Goal: Information Seeking & Learning: Learn about a topic

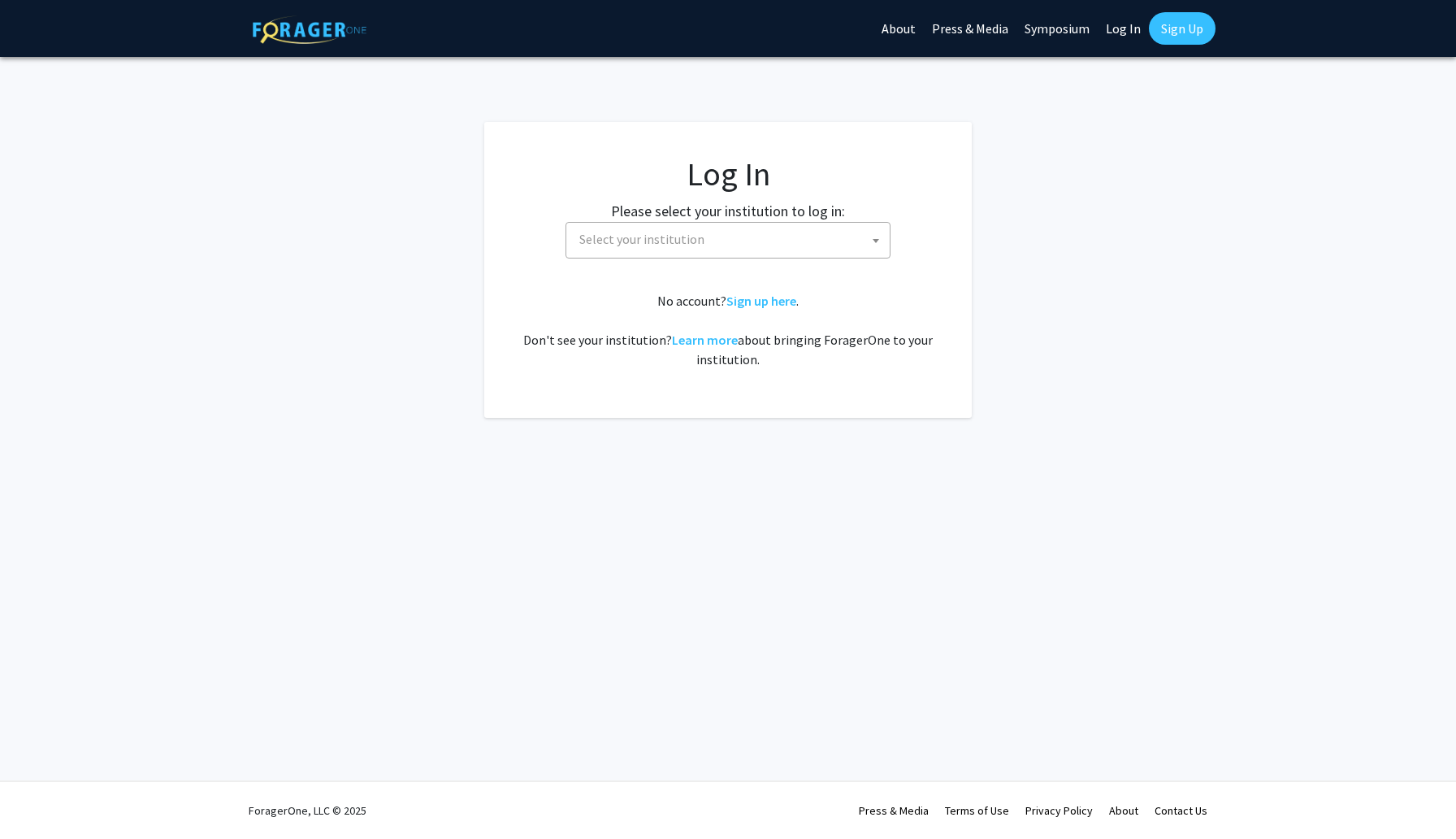
select select
click at [841, 241] on span "Select your institution" at bounding box center [731, 239] width 317 height 34
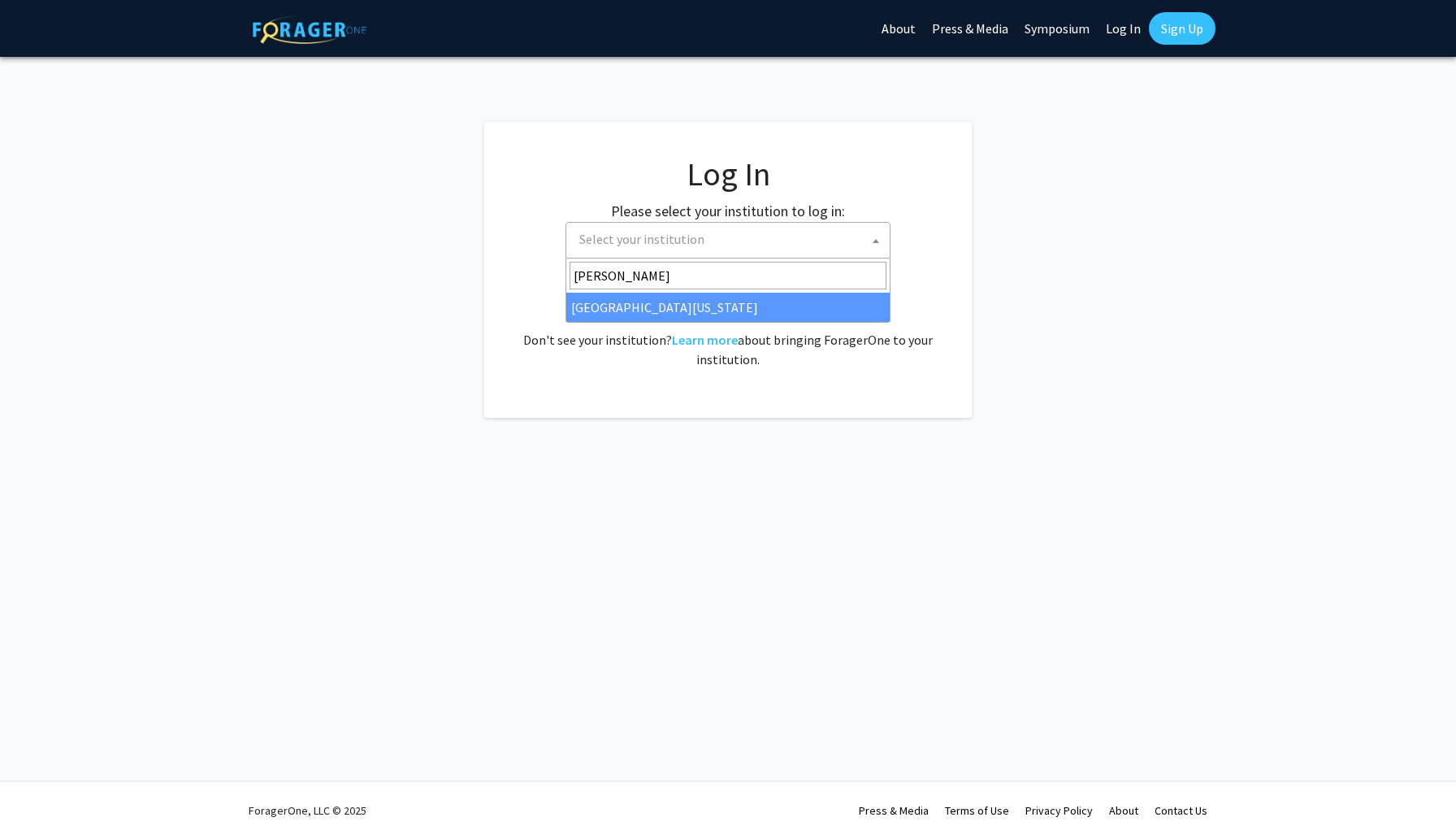
type input "[PERSON_NAME]"
select select "13"
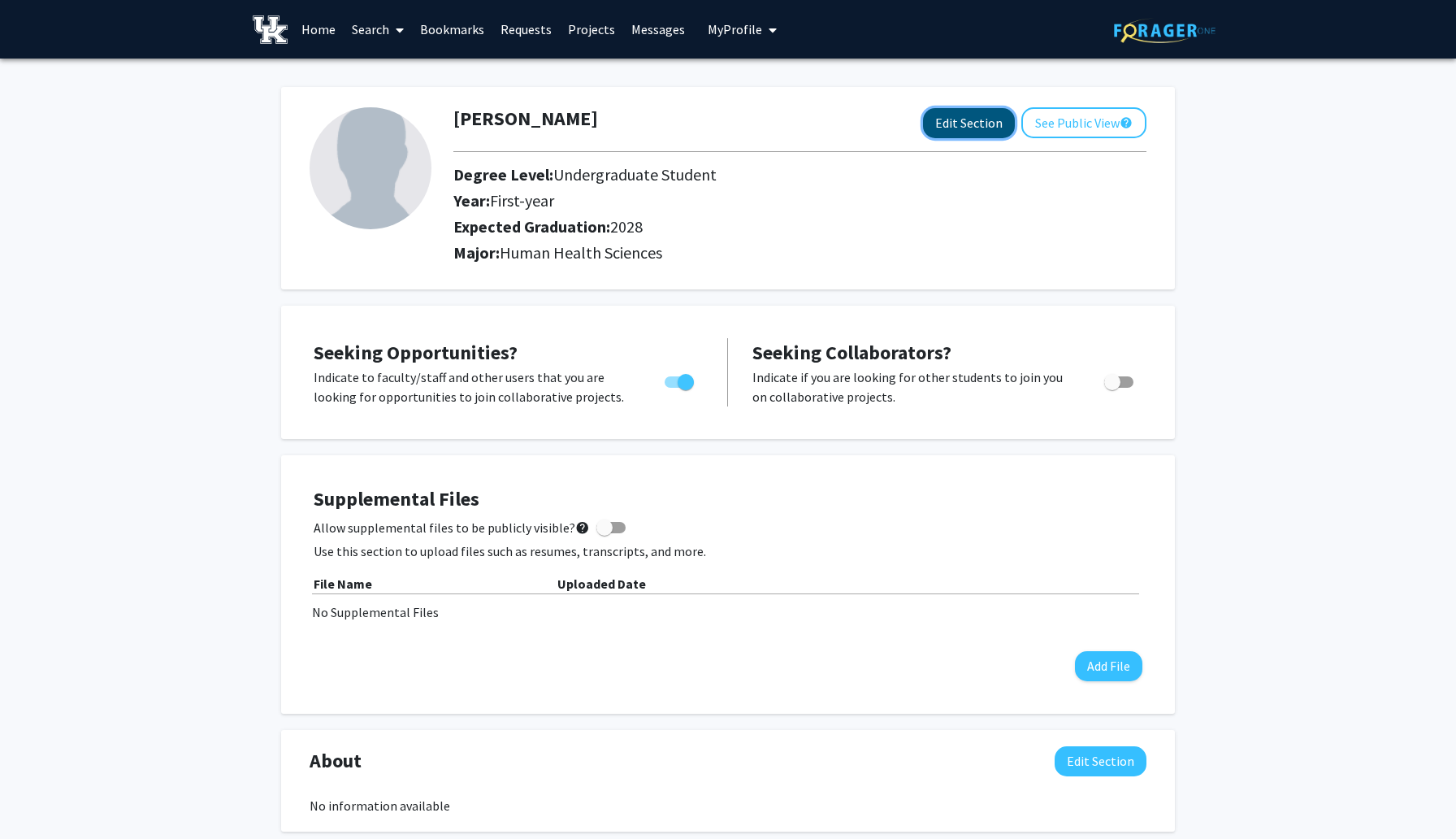
click at [995, 127] on button "Edit Section" at bounding box center [969, 123] width 92 height 30
select select "first-year"
select select "2028"
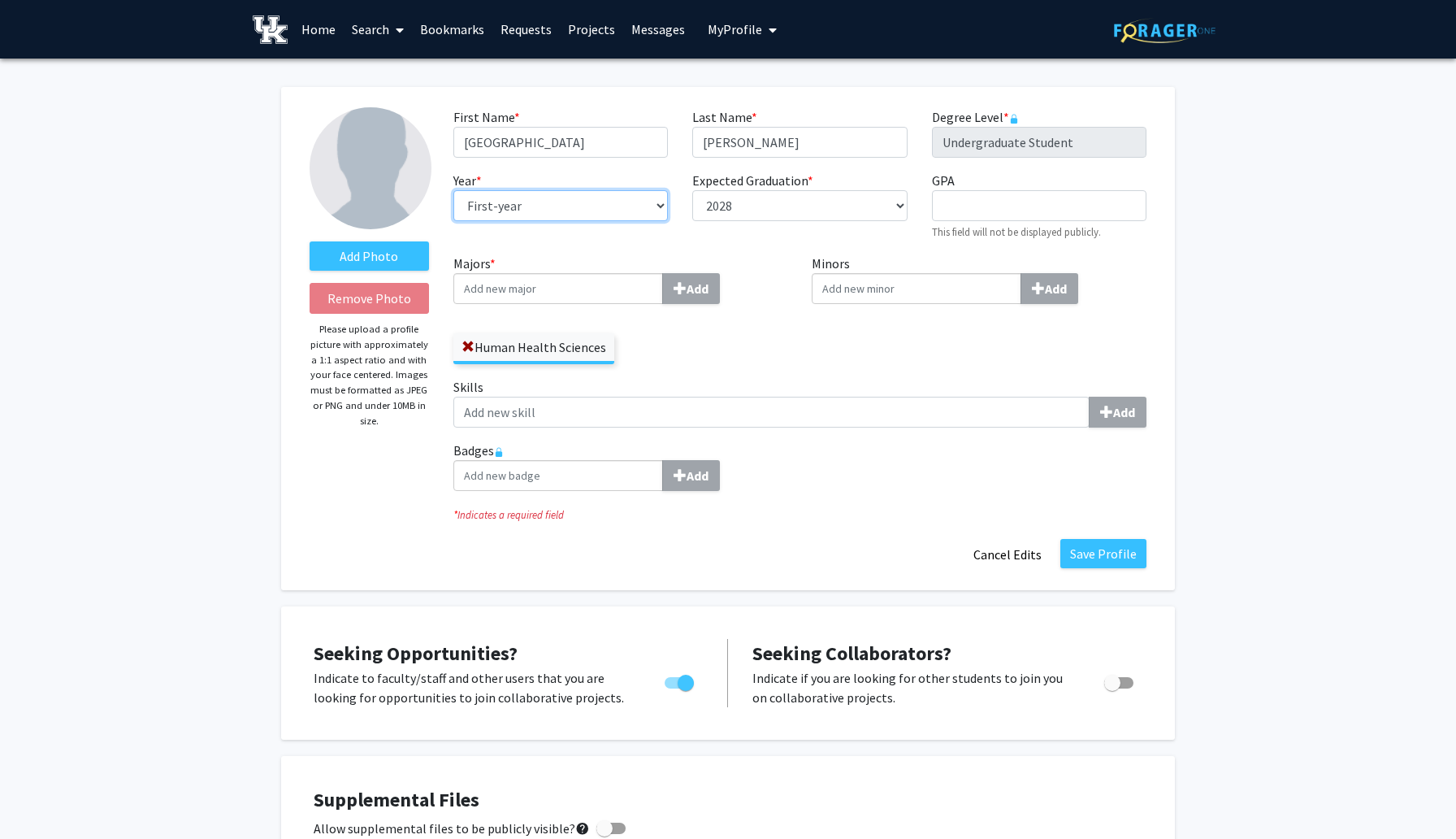
click at [592, 211] on select "--- First-year Sophomore Junior Senior Postbaccalaureate Certificate" at bounding box center [560, 206] width 215 height 31
select select "sophomore"
click at [453, 190] on select "--- First-year Sophomore Junior Senior Postbaccalaureate Certificate" at bounding box center [560, 206] width 215 height 31
click at [734, 208] on select "--- 2018 2019 2020 2021 2022 2023 2024 2025 2026 2027 2028 2029 2030 2031" at bounding box center [799, 206] width 215 height 31
select select "2027"
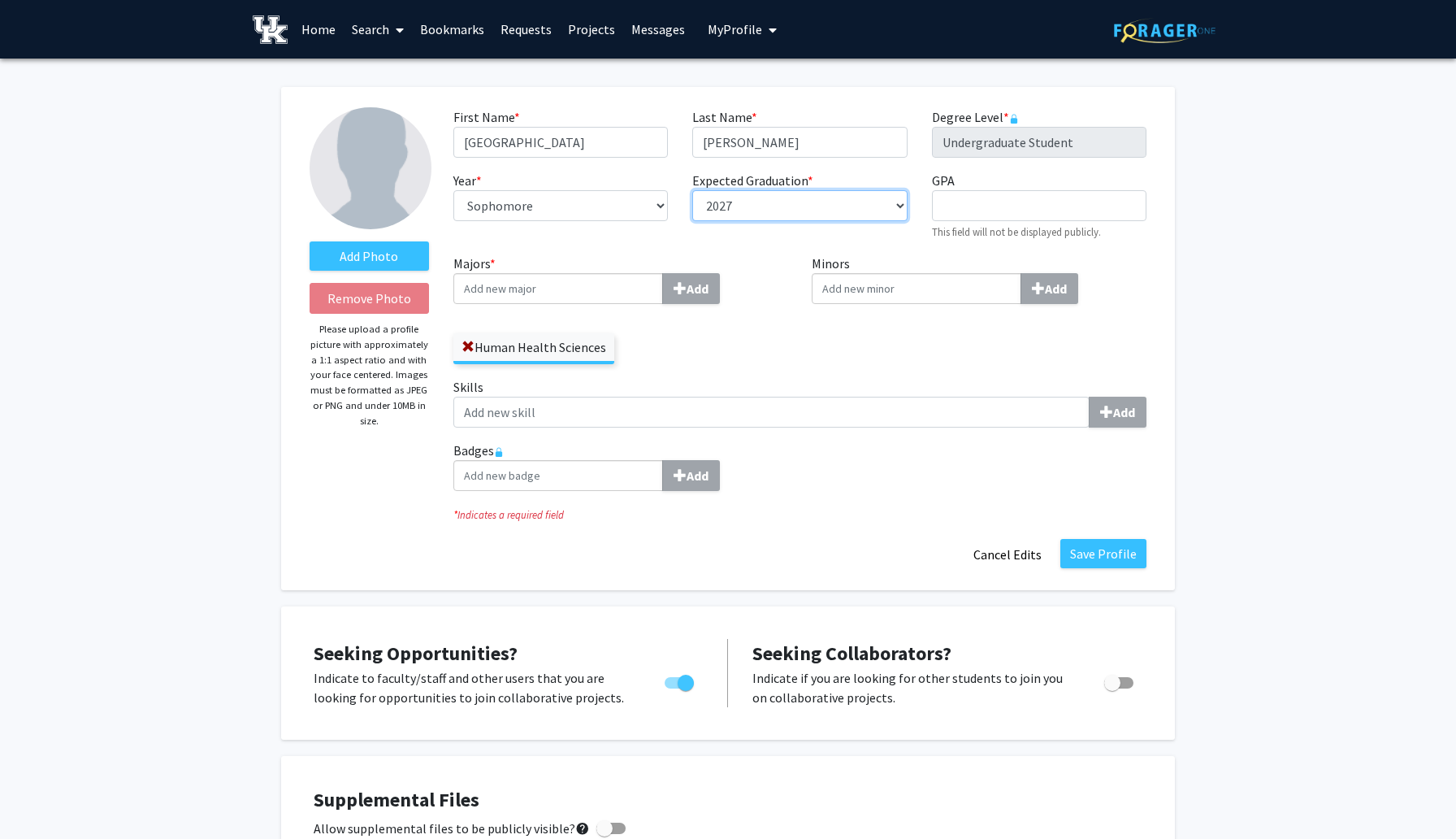
click at [692, 190] on select "--- 2018 2019 2020 2021 2022 2023 2024 2025 2026 2027 2028 2029 2030 2031" at bounding box center [799, 206] width 215 height 31
click at [947, 206] on input "GPA required" at bounding box center [1039, 206] width 215 height 31
type input "3.6"
click at [964, 336] on div "Minors Add" at bounding box center [978, 315] width 359 height 123
click at [1116, 553] on button "Save Profile" at bounding box center [1103, 554] width 86 height 30
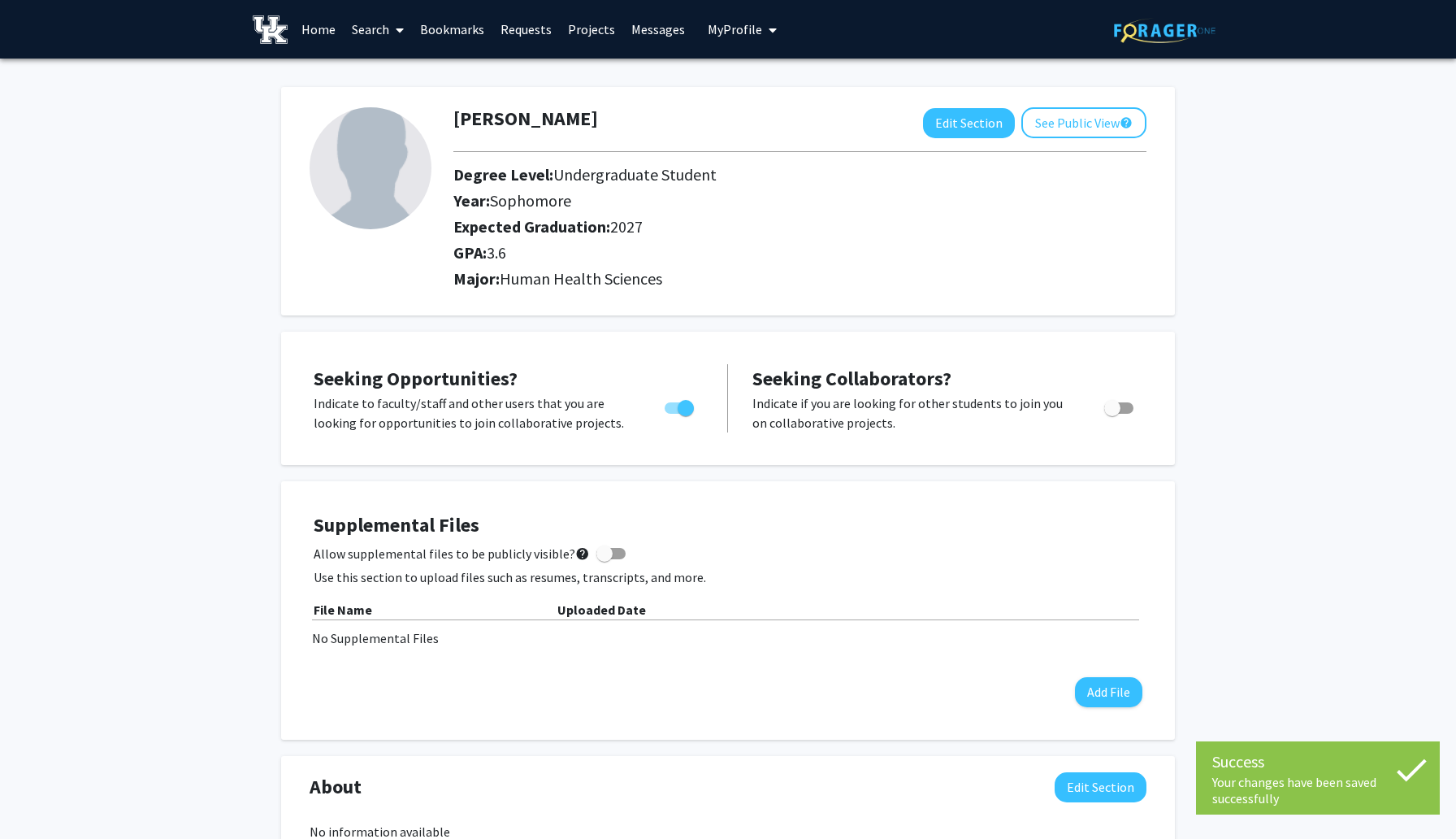
click at [1241, 517] on div "Madison DeRamus Edit Section See Public View help Degree Level: Undergraduate S…" at bounding box center [728, 780] width 1456 height 1444
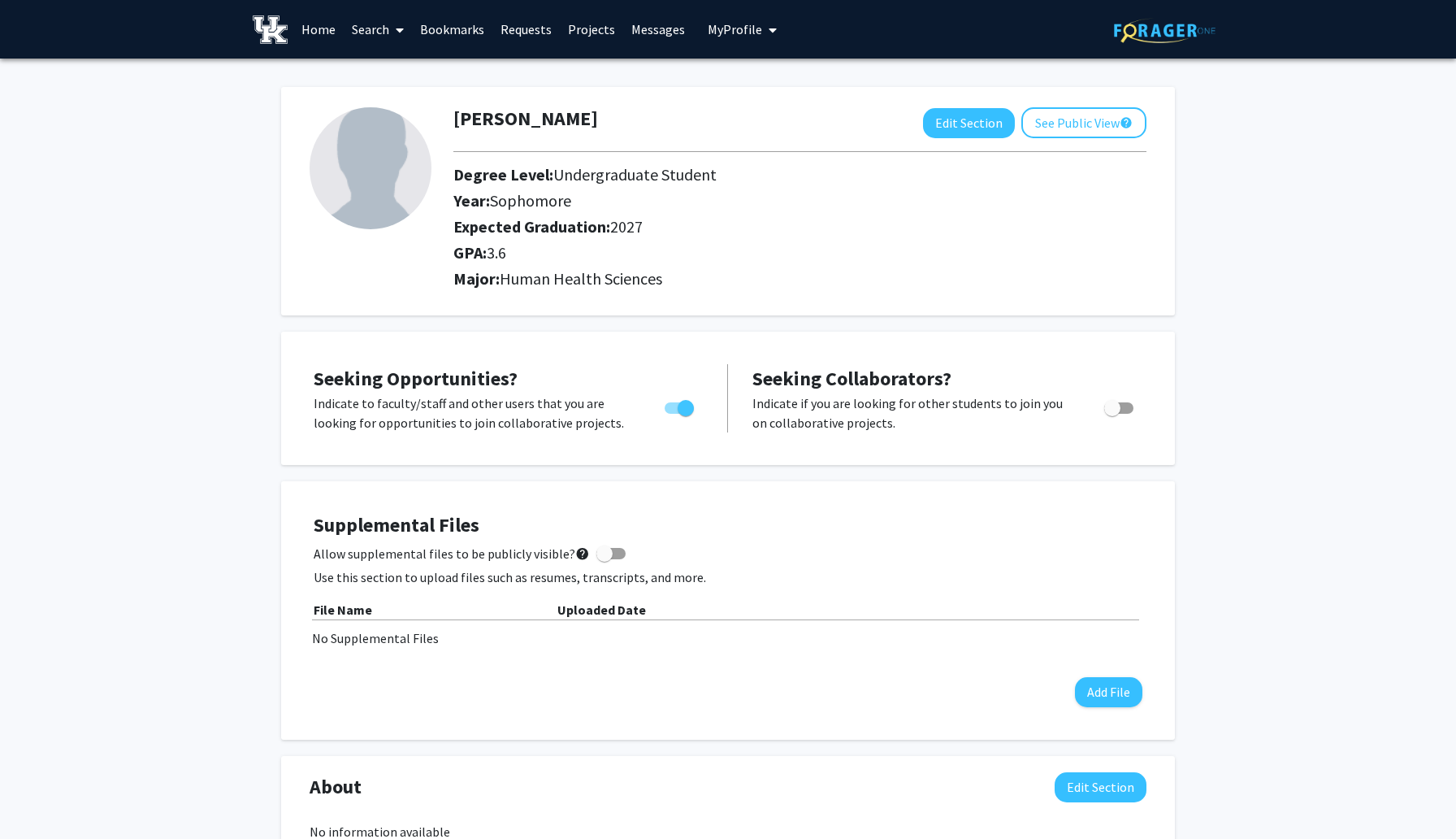
click at [582, 27] on link "Projects" at bounding box center [591, 29] width 63 height 57
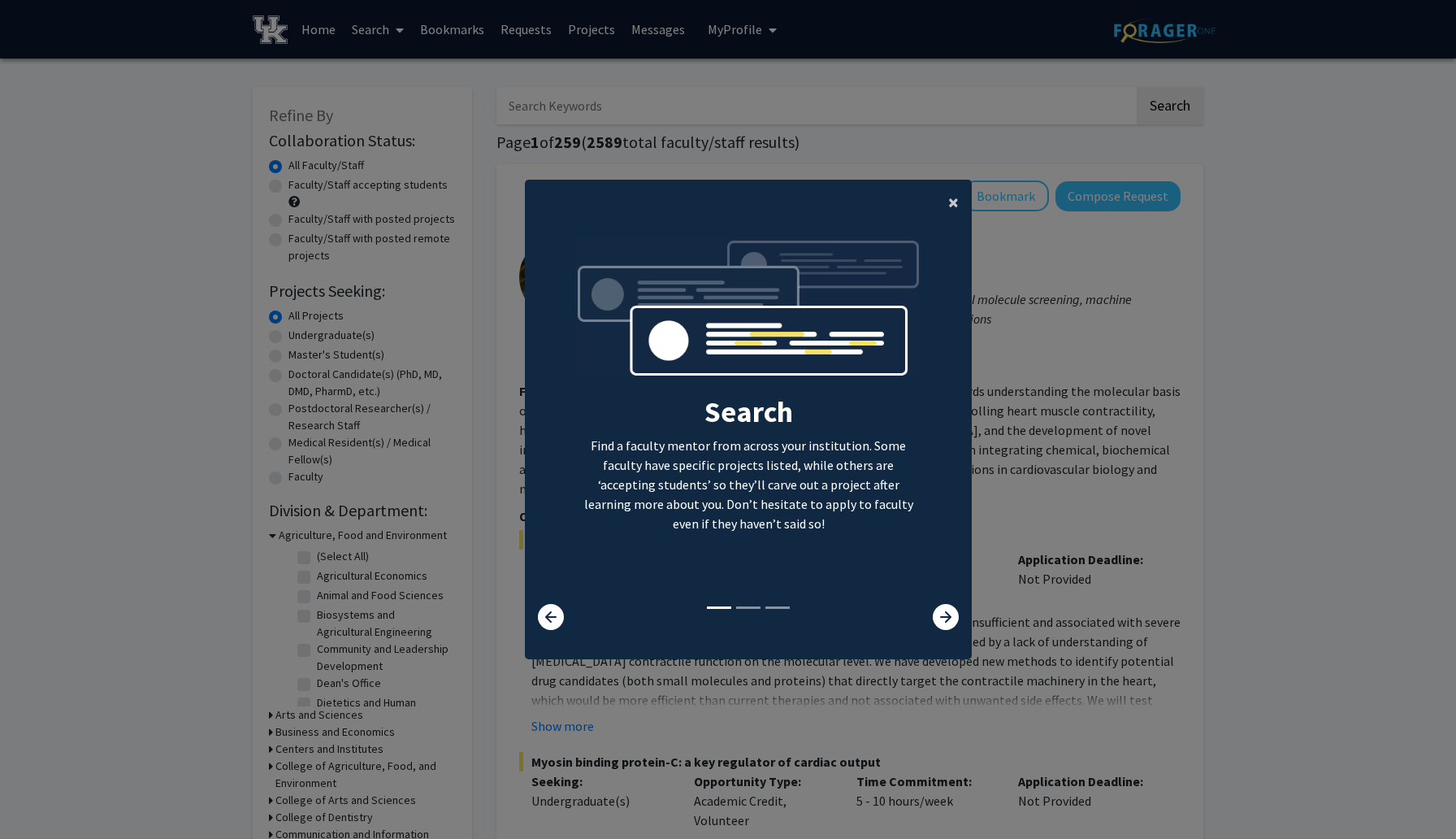
click at [962, 197] on button "×" at bounding box center [953, 202] width 36 height 45
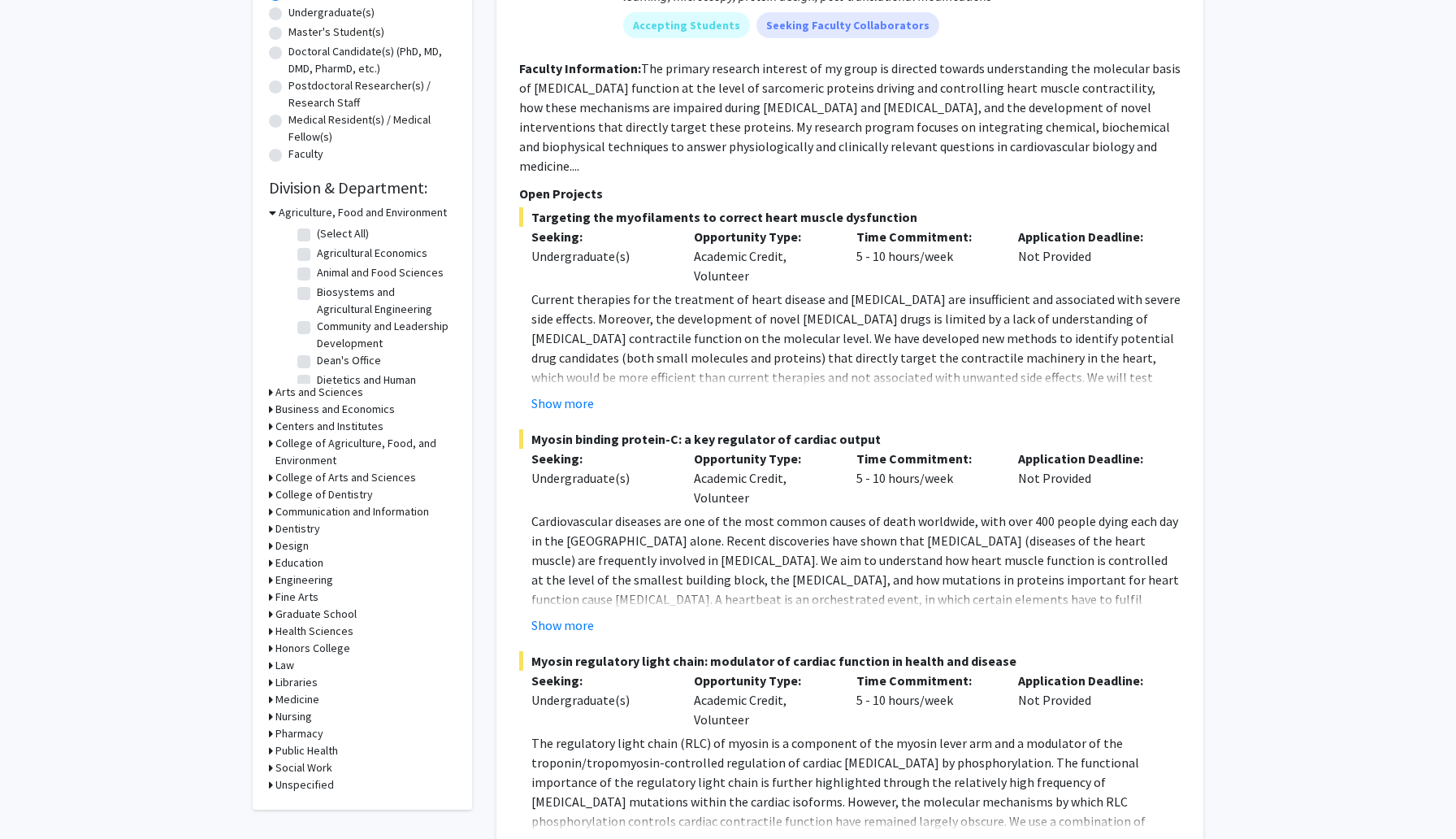
scroll to position [325, 0]
click at [579, 391] on button "Show more" at bounding box center [562, 401] width 62 height 20
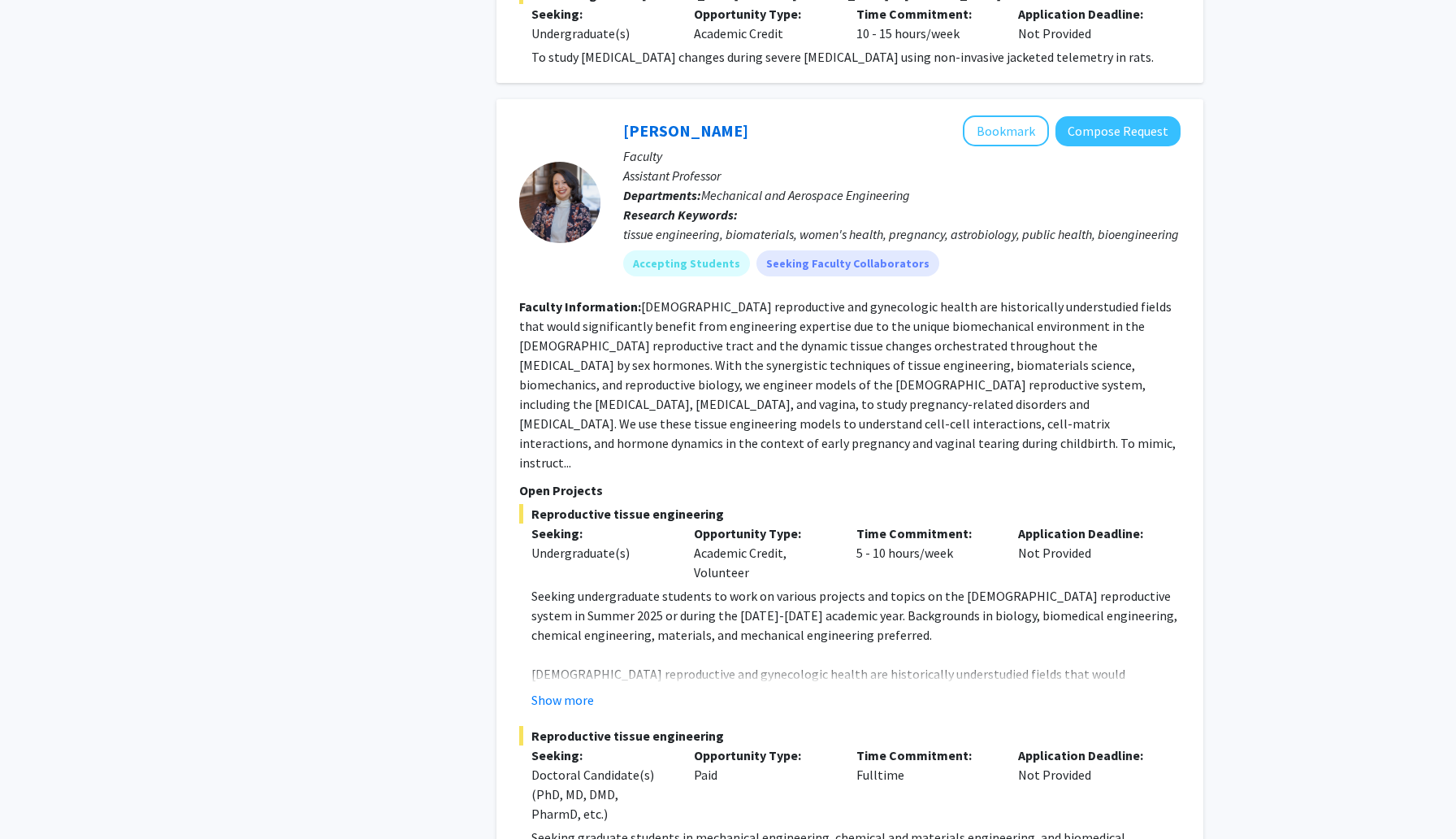
scroll to position [1691, 0]
click at [1003, 116] on button "Bookmark" at bounding box center [1005, 132] width 86 height 31
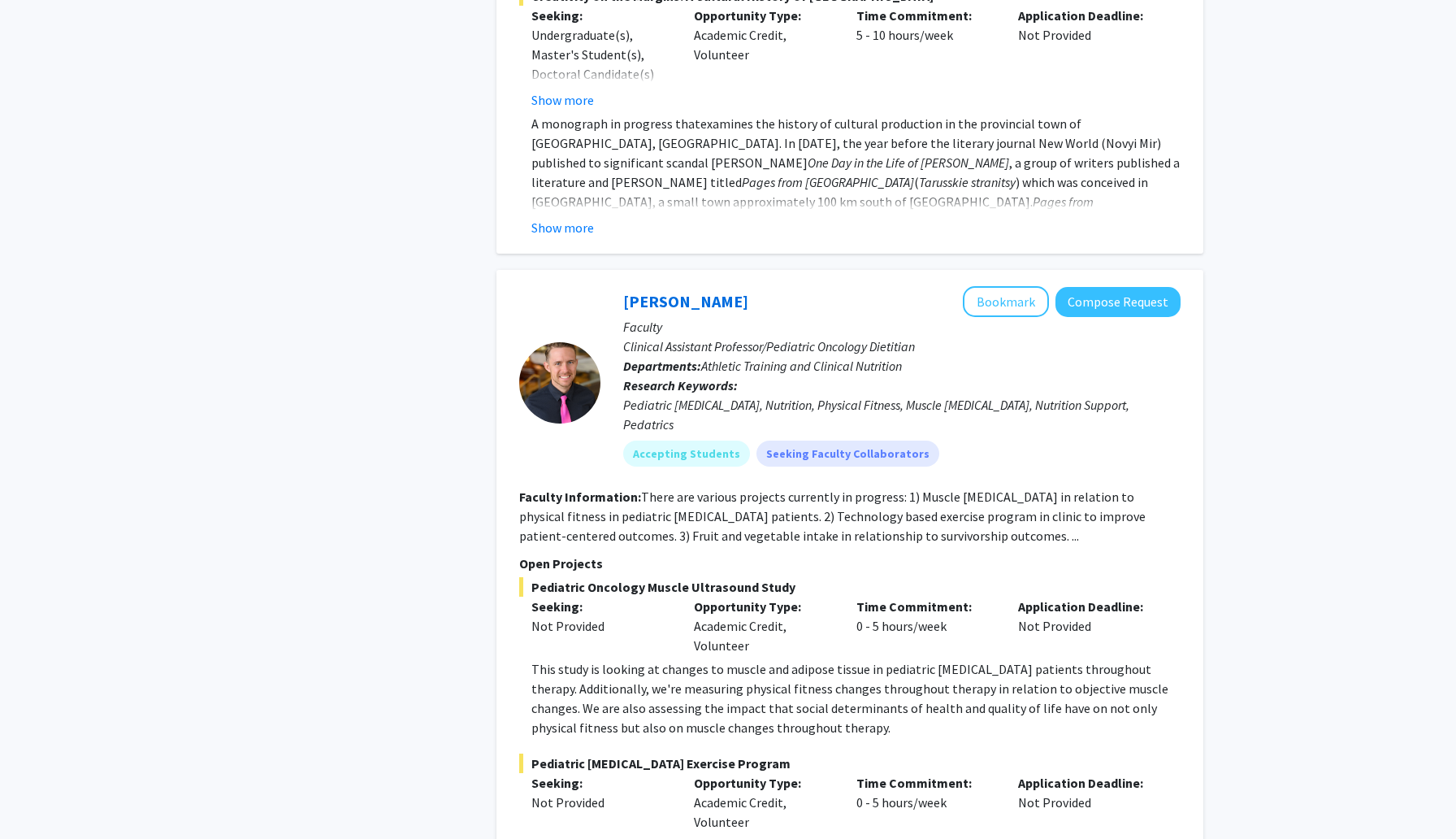
scroll to position [5625, 0]
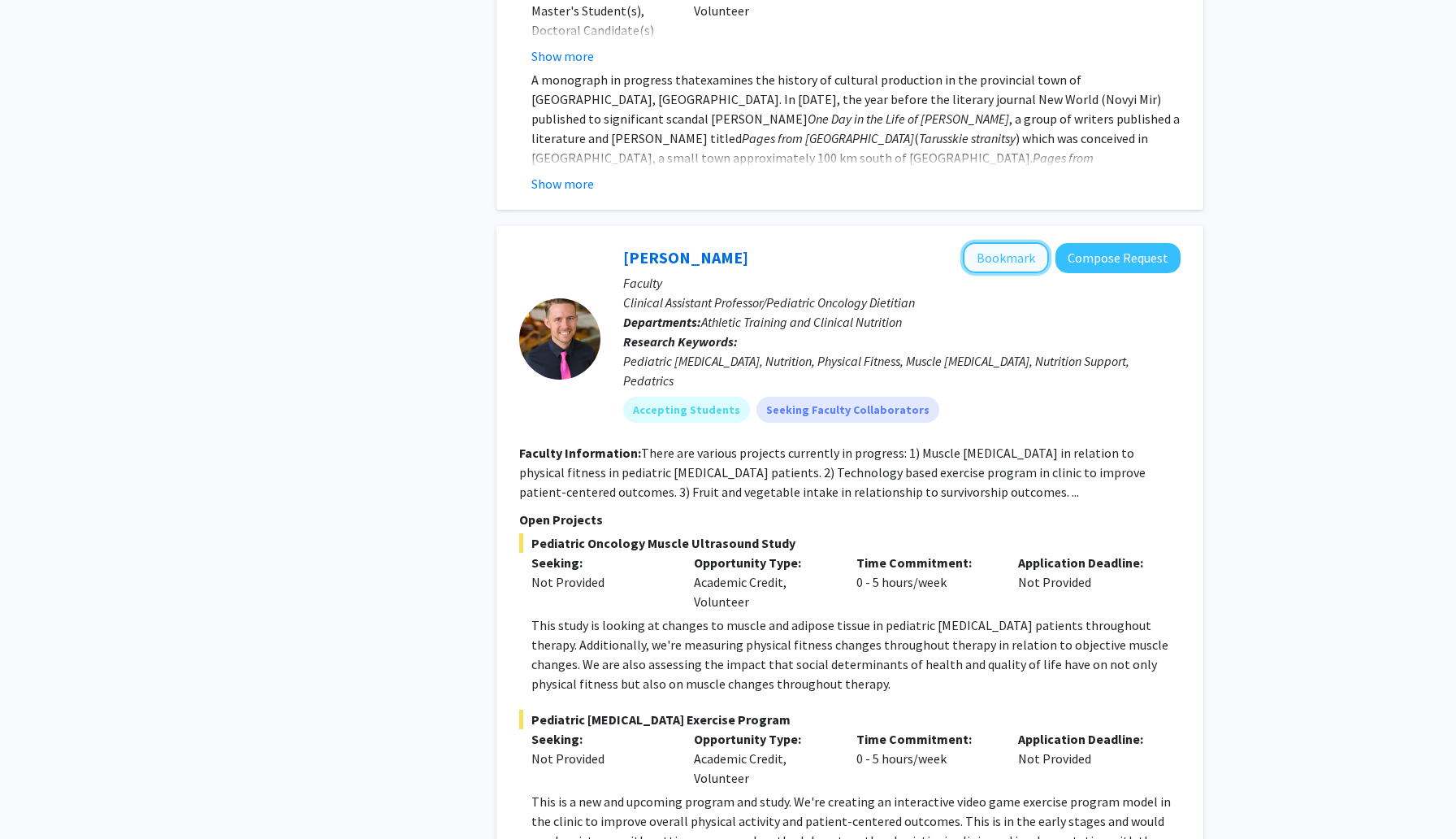
click at [1009, 242] on button "Bookmark" at bounding box center [1005, 257] width 86 height 31
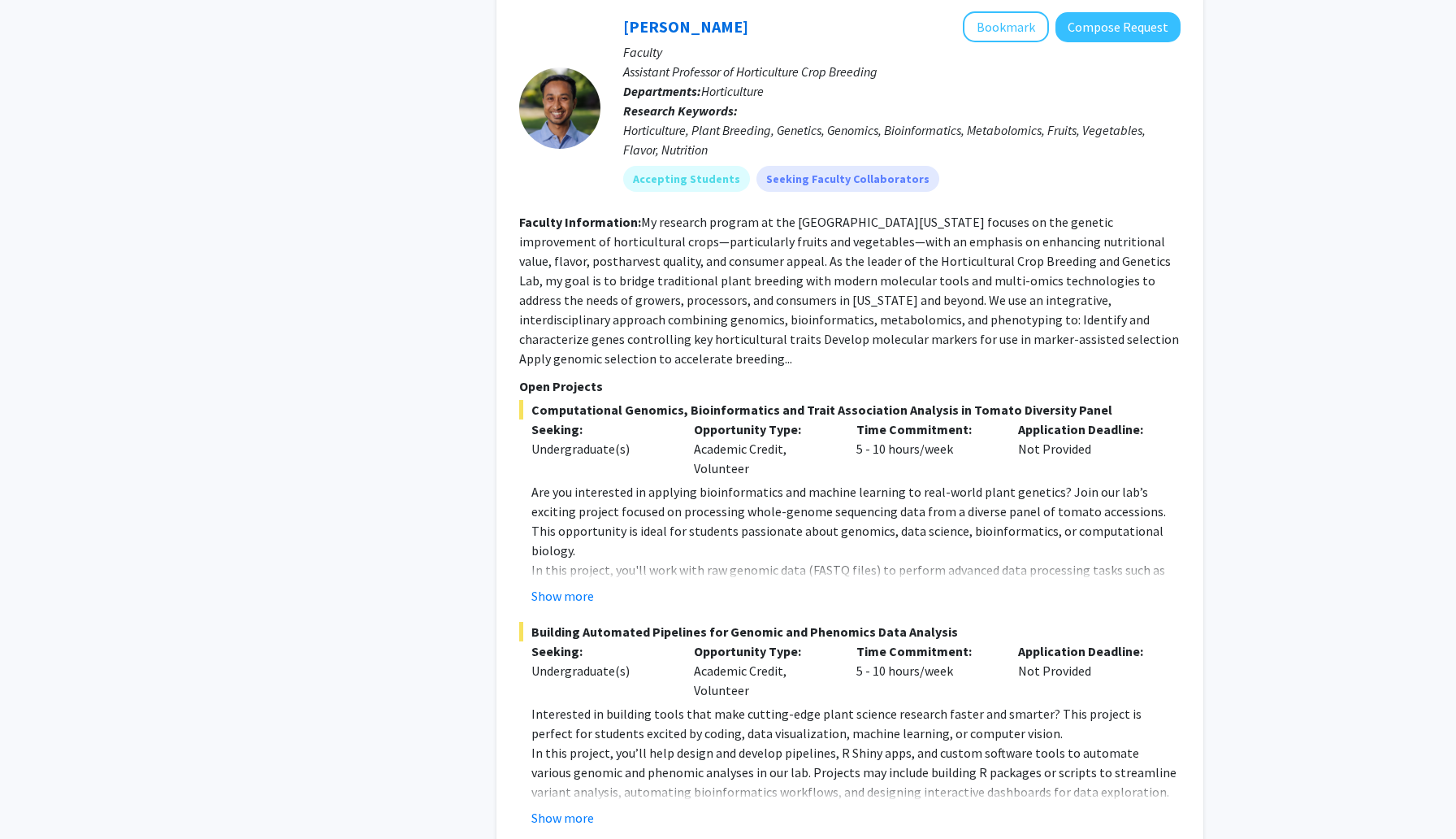
scroll to position [8416, 0]
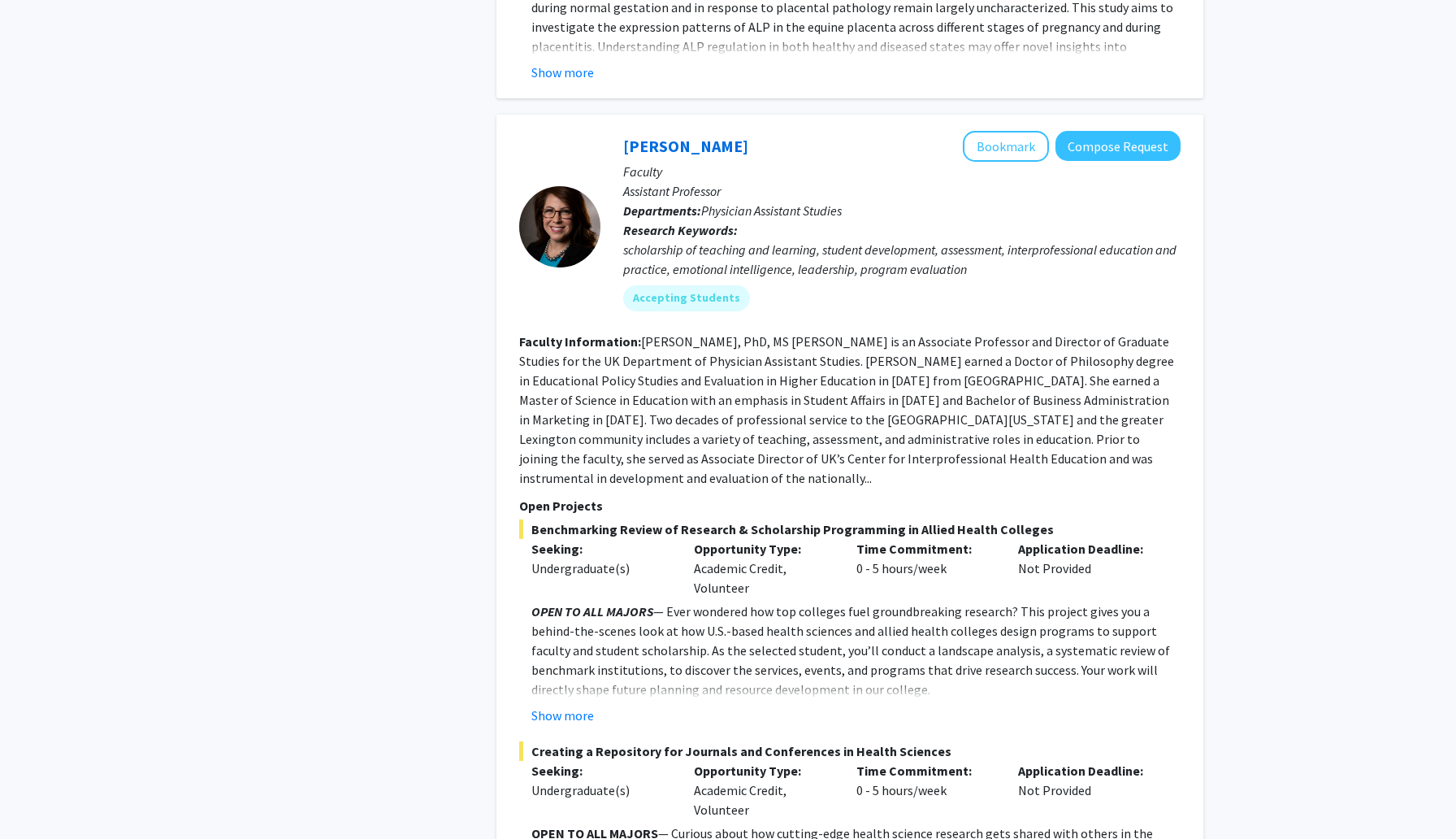
scroll to position [2634, 0]
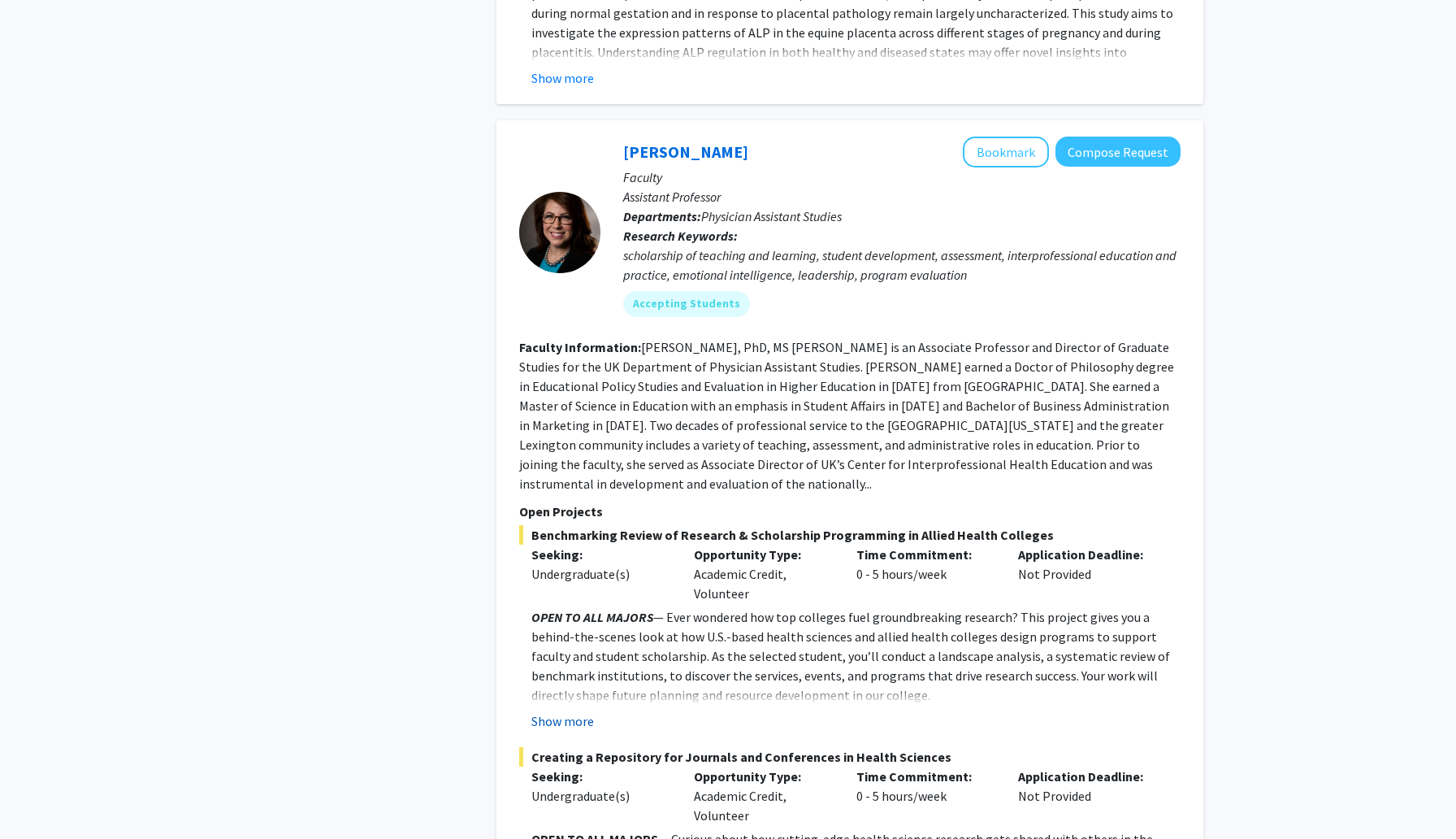
click at [573, 712] on button "Show more" at bounding box center [562, 721] width 62 height 20
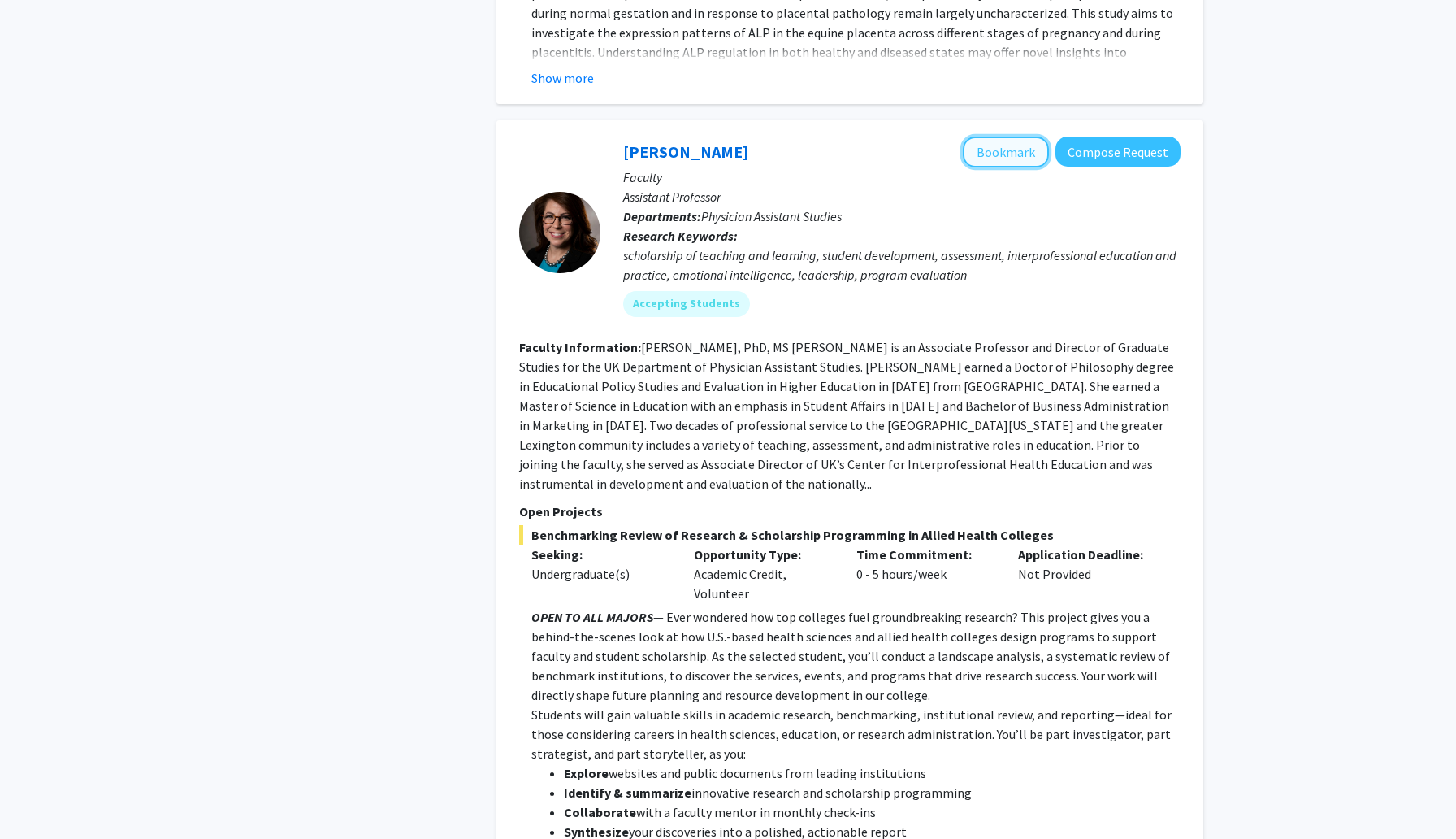
click at [1019, 140] on button "Bookmark" at bounding box center [1005, 152] width 86 height 31
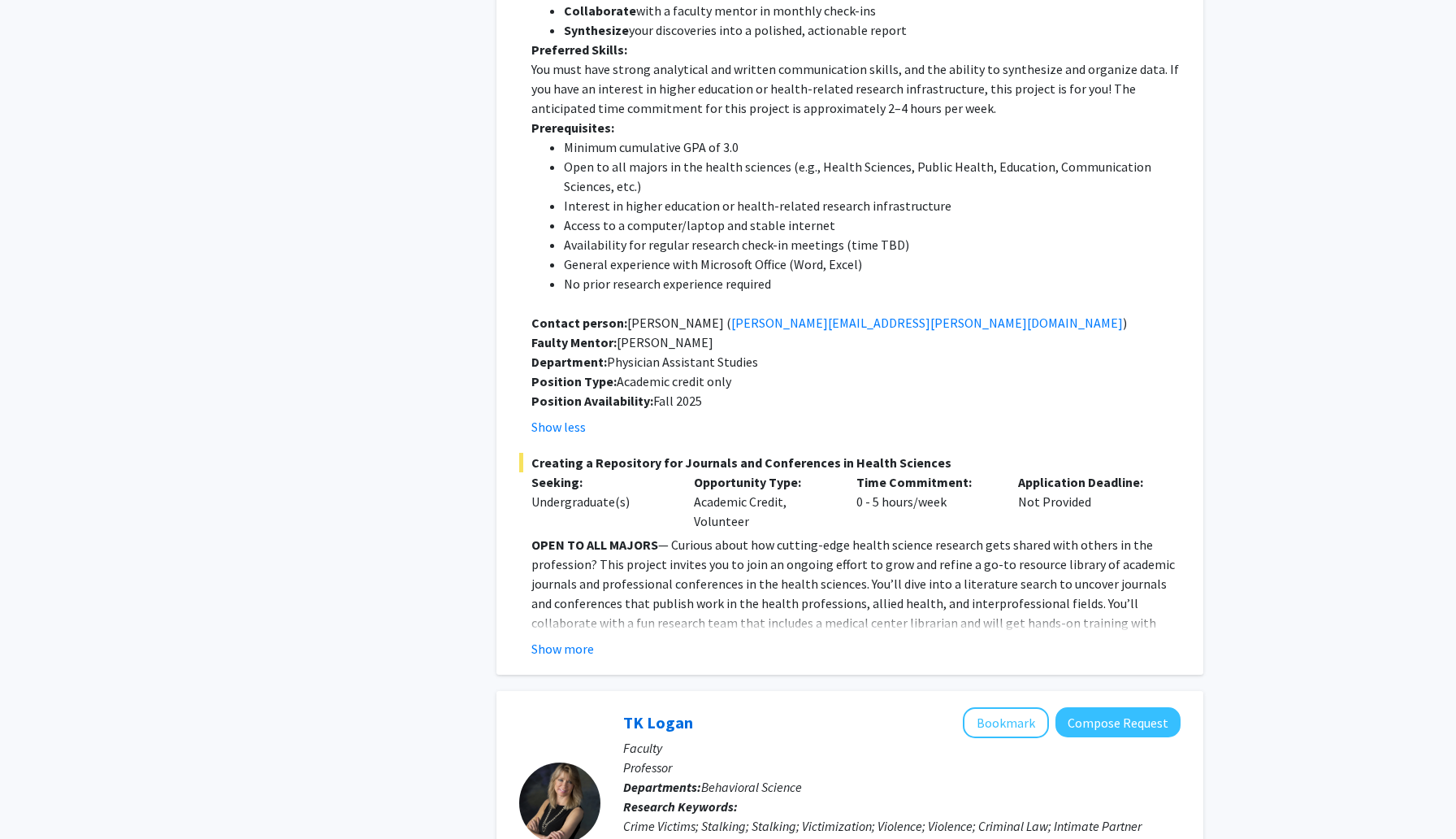
scroll to position [3446, 0]
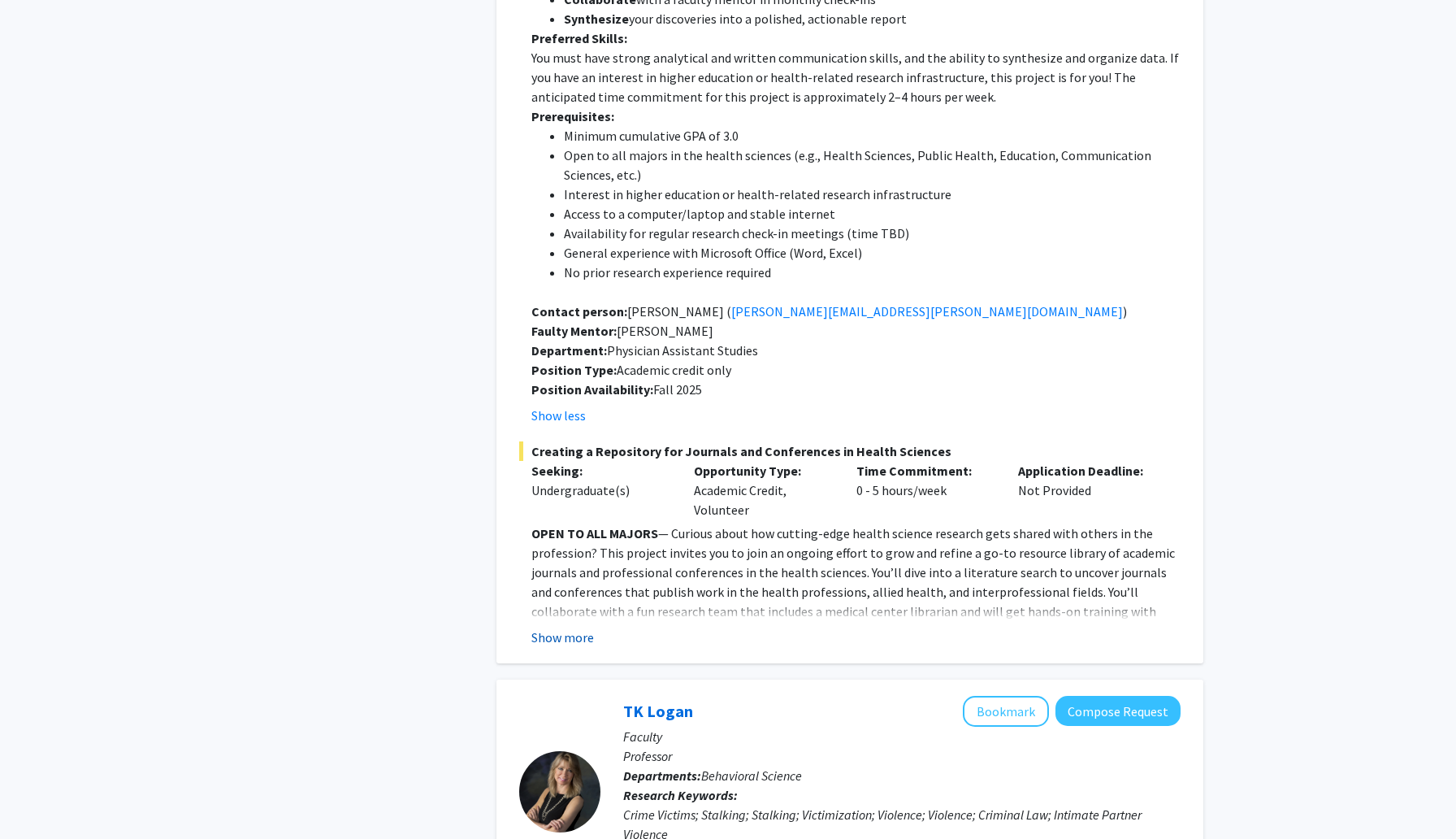
click at [575, 628] on button "Show more" at bounding box center [562, 637] width 62 height 20
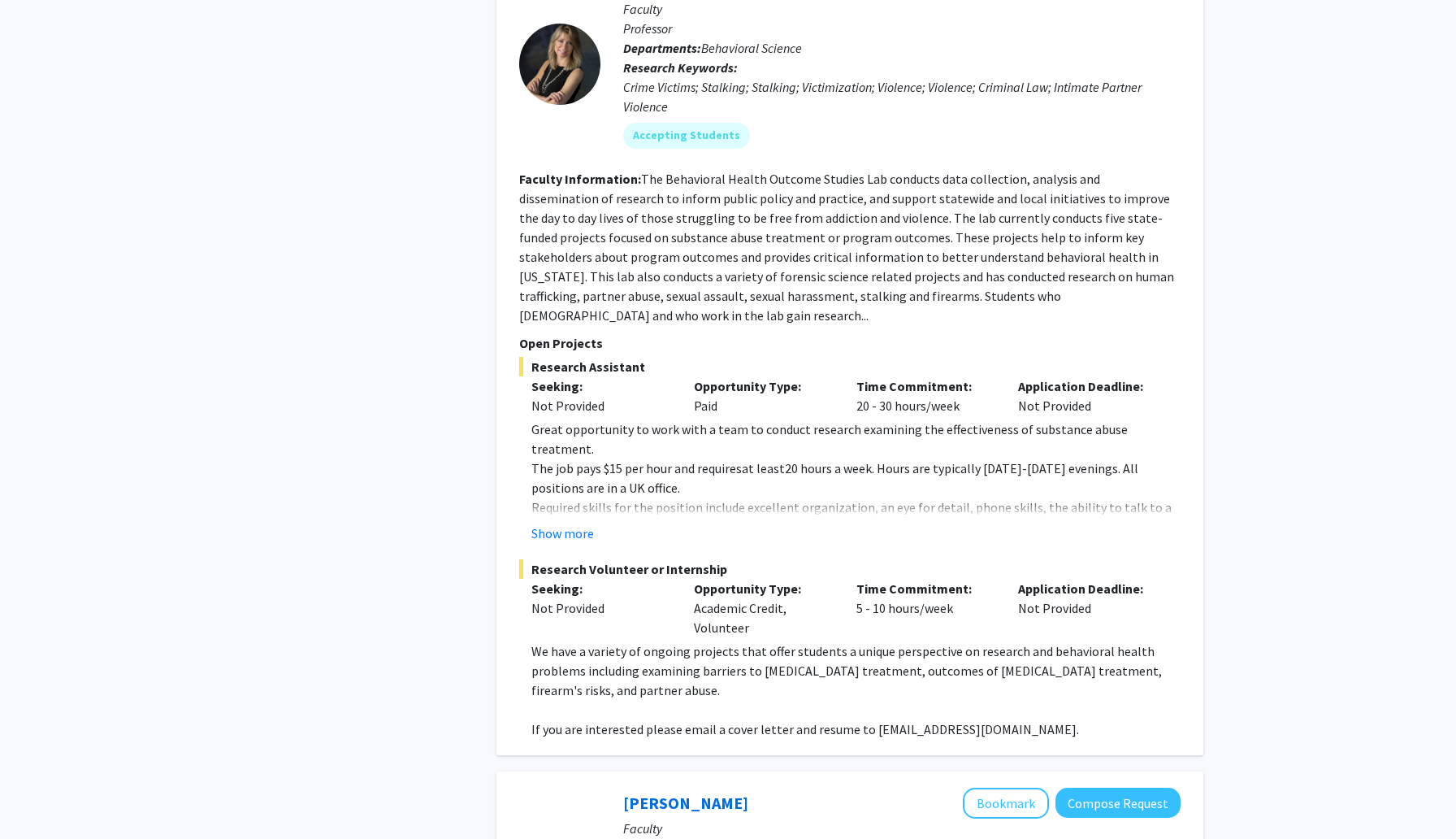
scroll to position [4682, 0]
click at [572, 522] on button "Show more" at bounding box center [562, 532] width 62 height 20
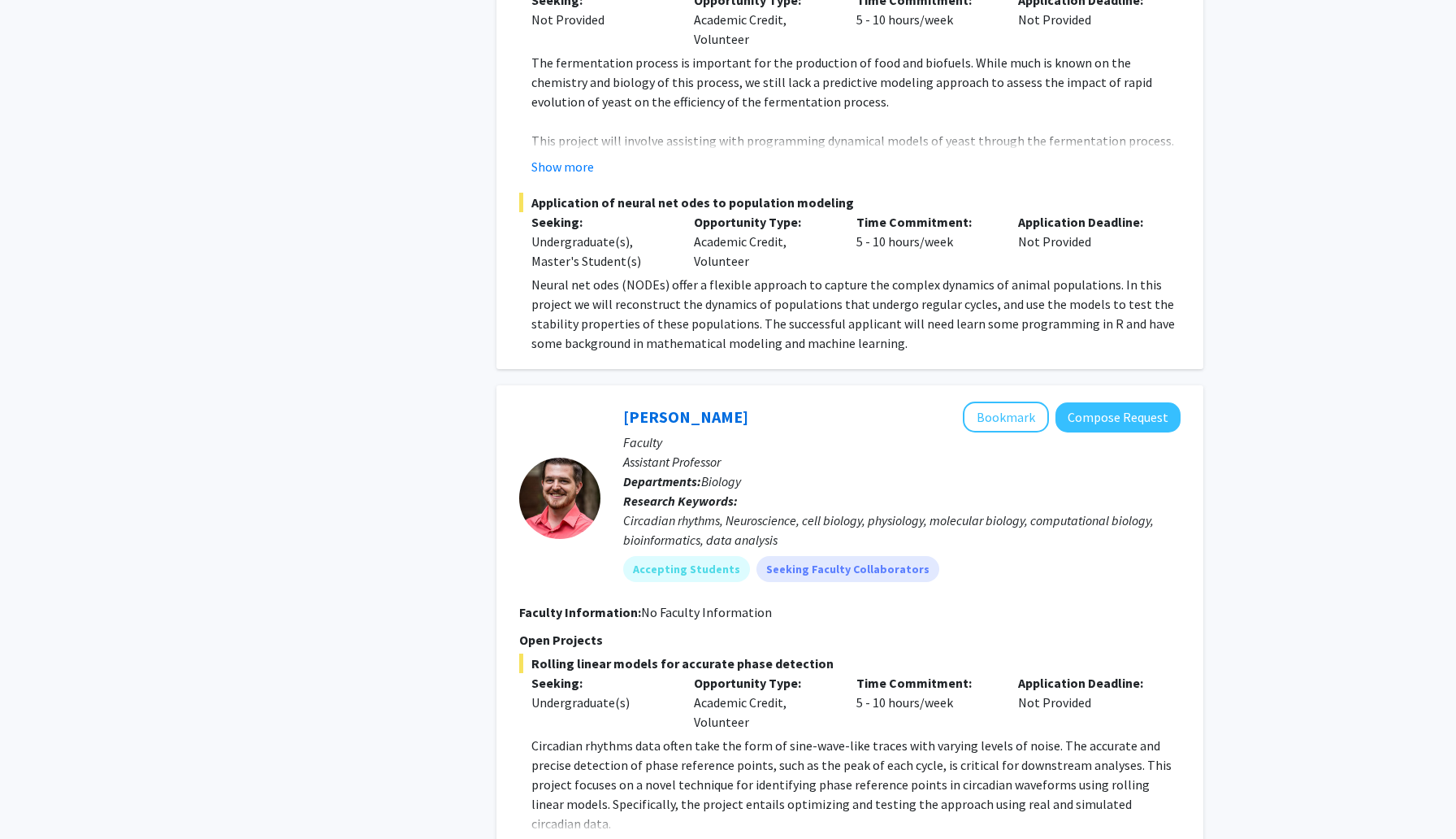
scroll to position [6861, 0]
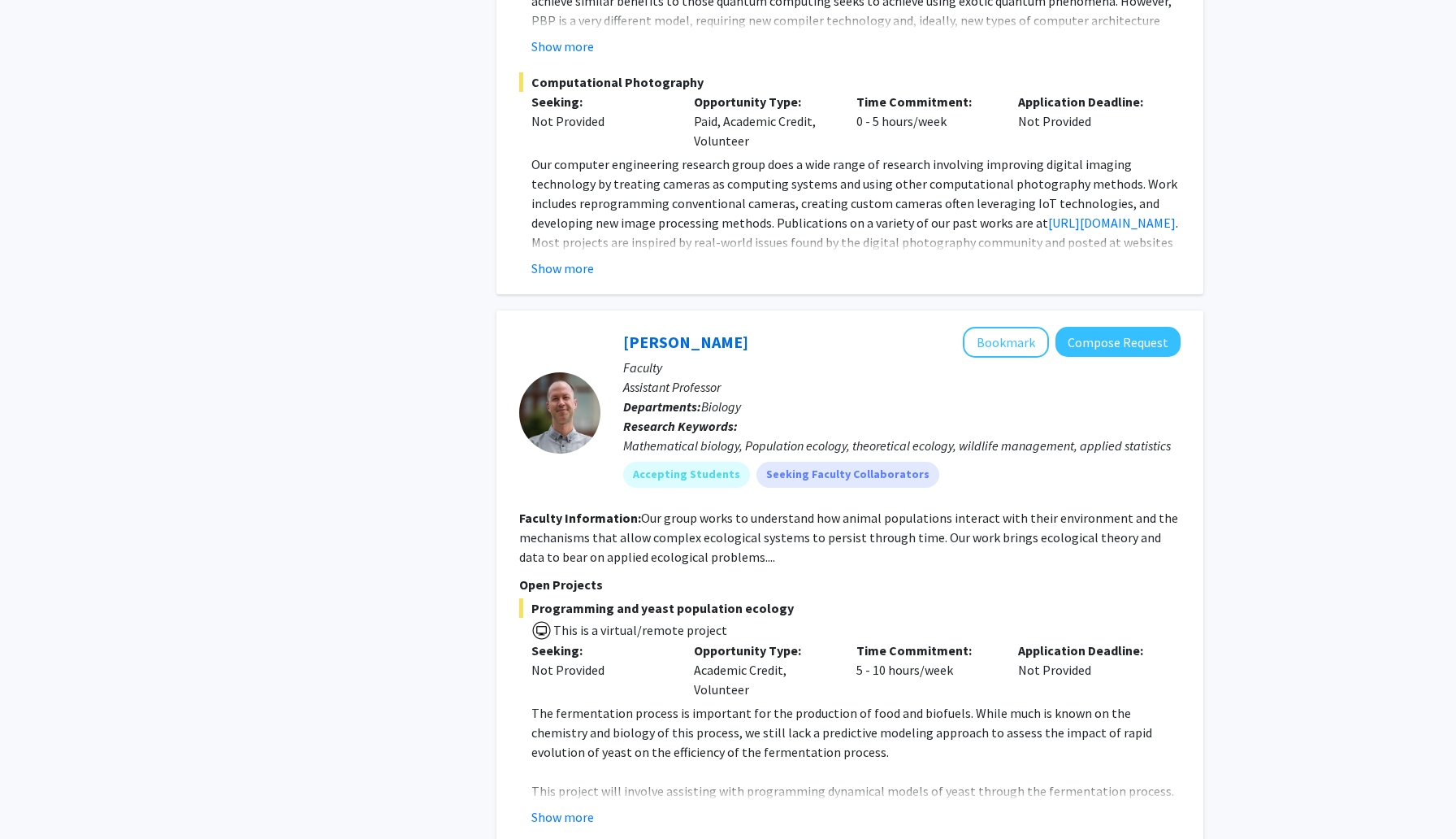
scroll to position [6210, 0]
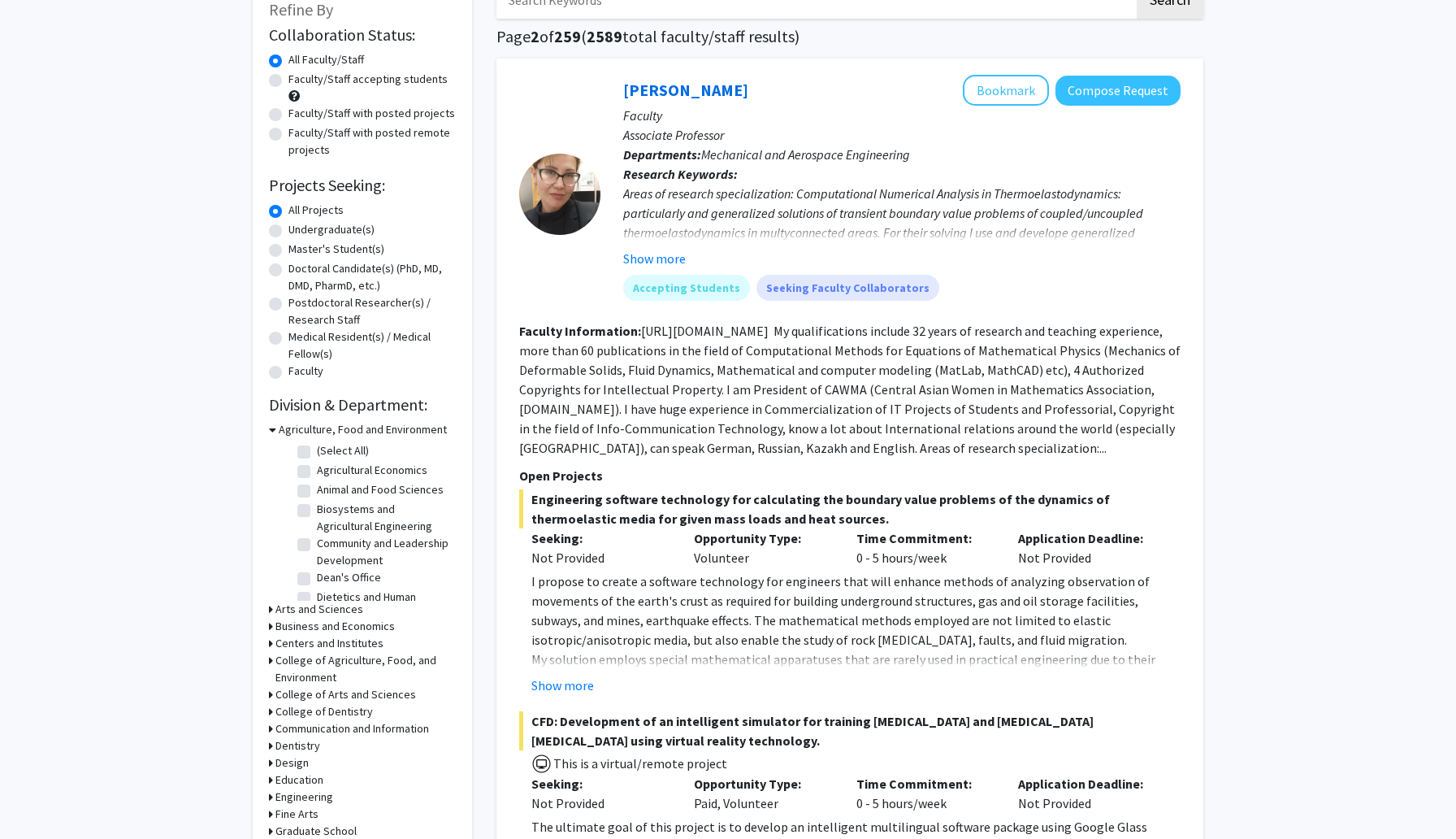
scroll to position [0, 0]
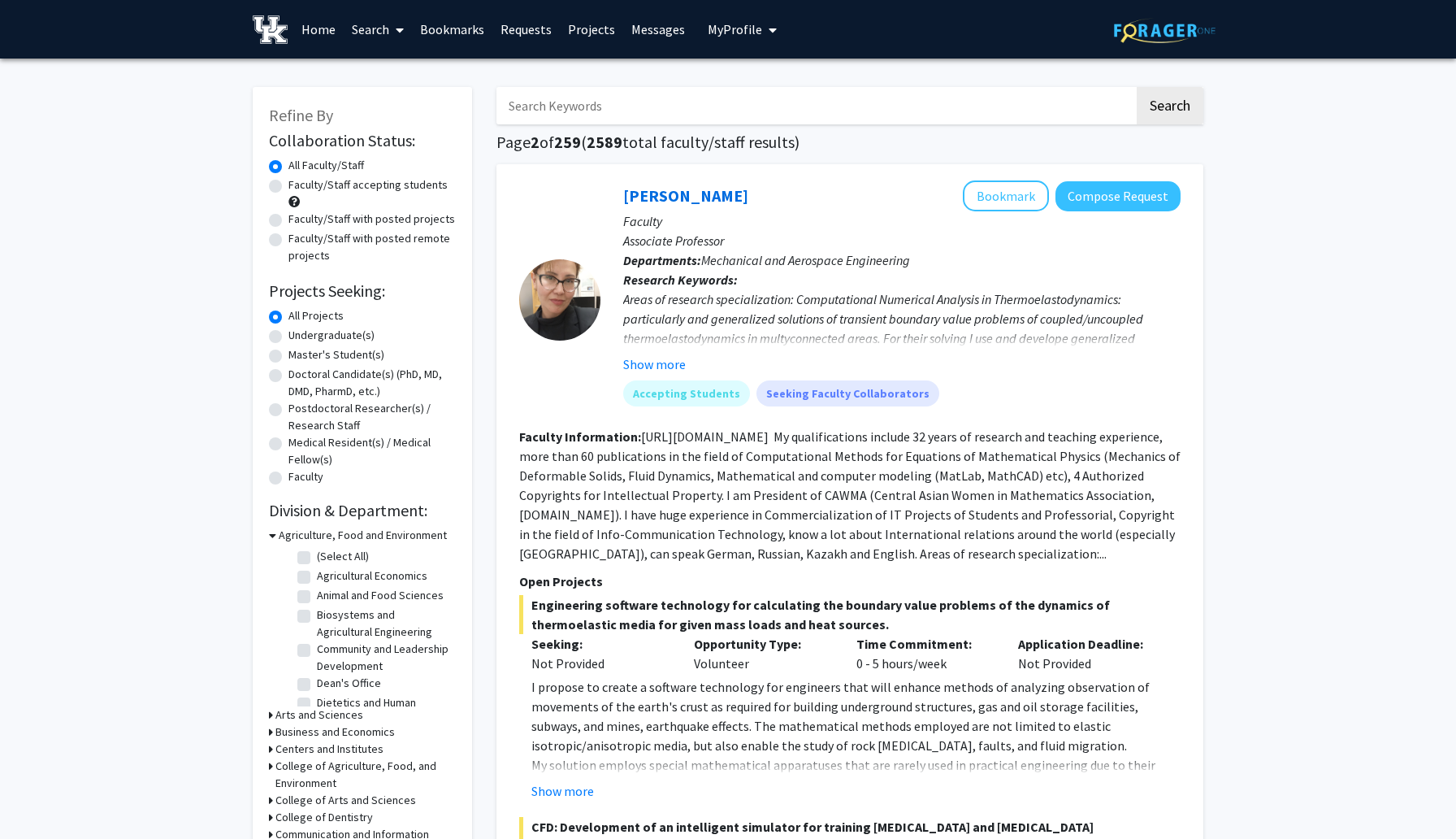
click at [769, 30] on icon "My profile dropdown to access profile and logout" at bounding box center [773, 30] width 8 height 13
click at [583, 22] on link "Projects" at bounding box center [591, 29] width 63 height 57
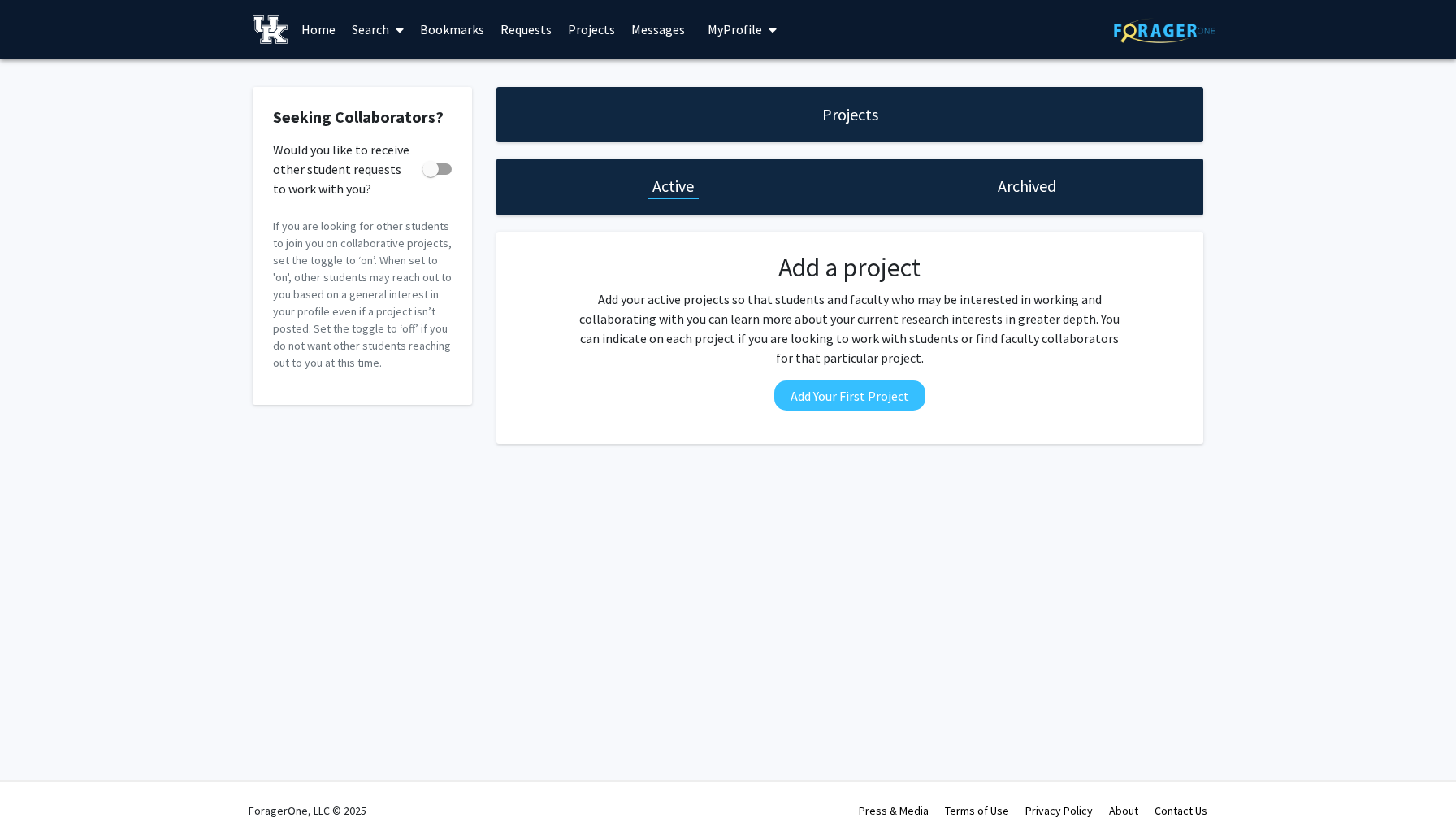
click at [449, 24] on link "Bookmarks" at bounding box center [452, 29] width 81 height 57
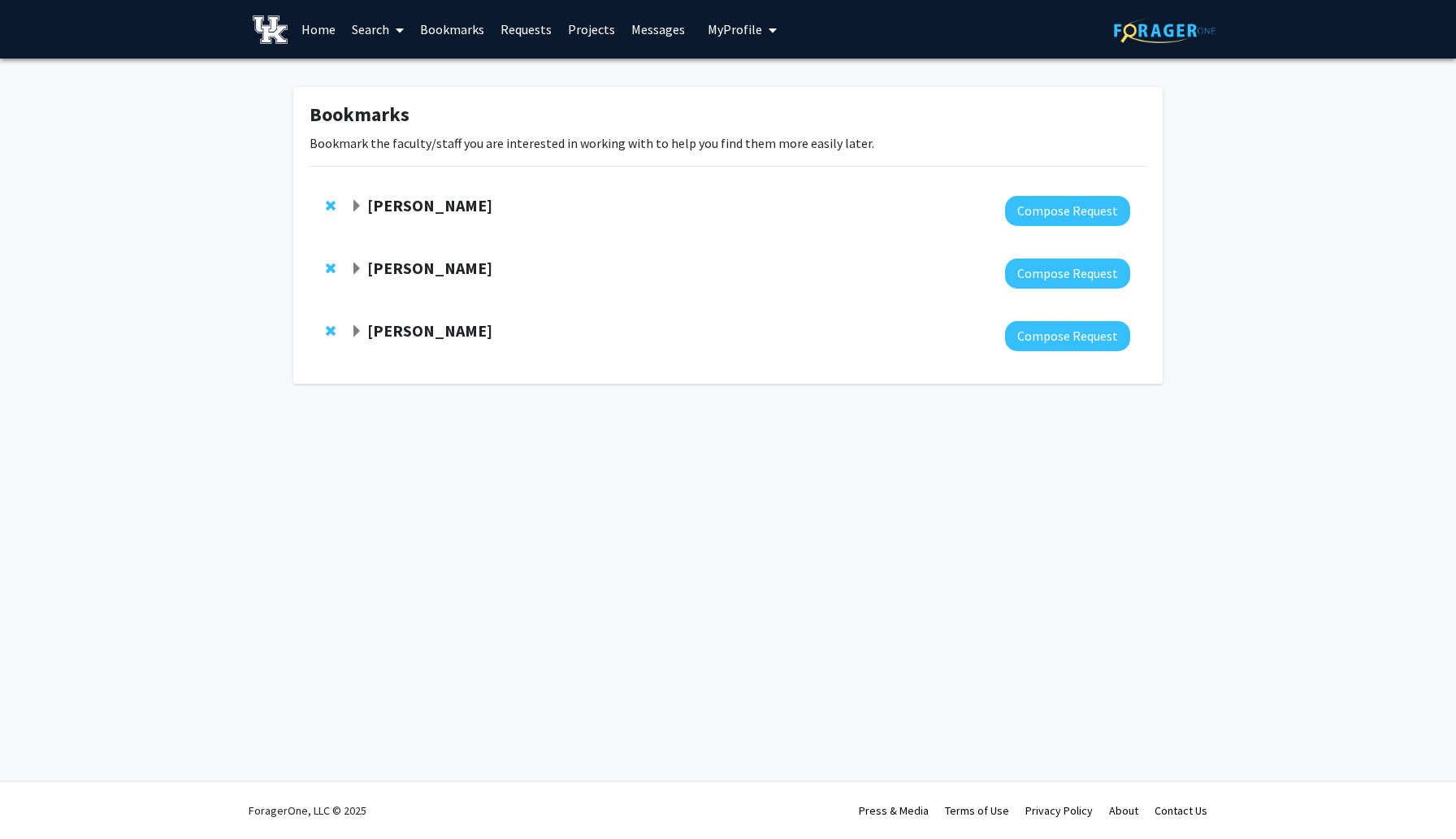
click at [421, 207] on strong "Samantha Zambuto" at bounding box center [430, 205] width 125 height 21
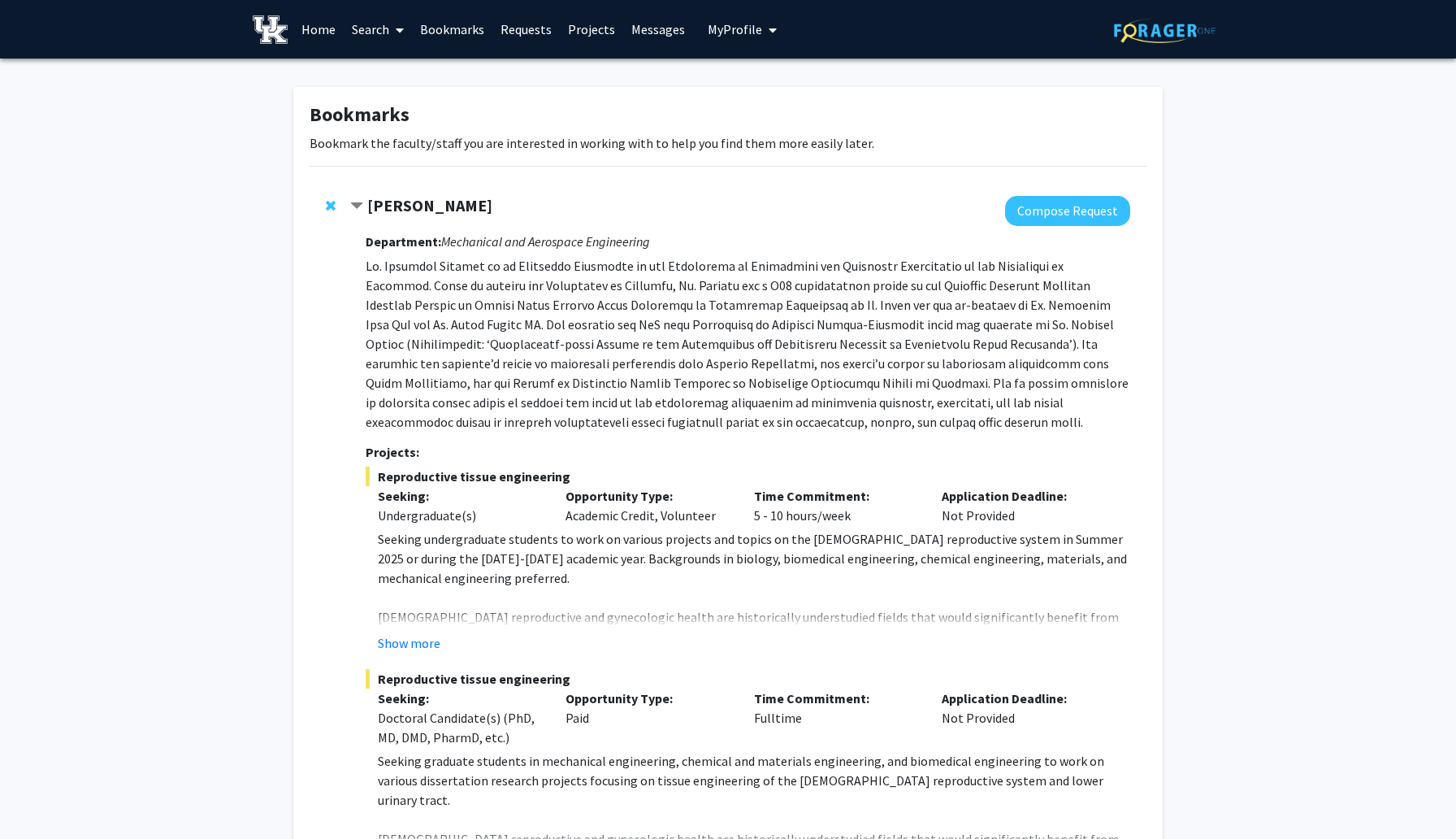
click at [1263, 523] on div "Bookmarks Bookmark the faculty/staff you are interested in working with to help…" at bounding box center [728, 578] width 1456 height 1041
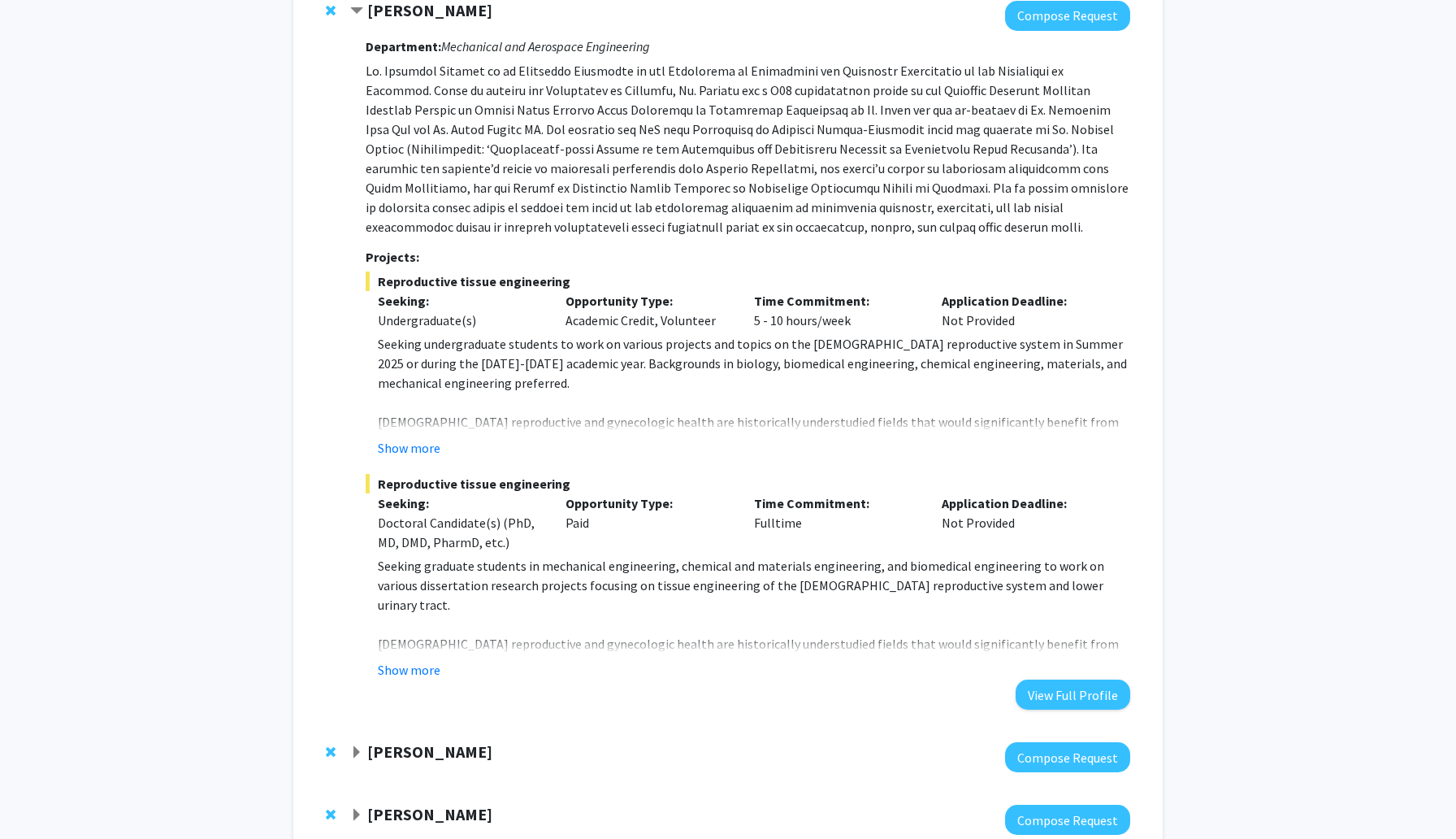
scroll to position [163, 0]
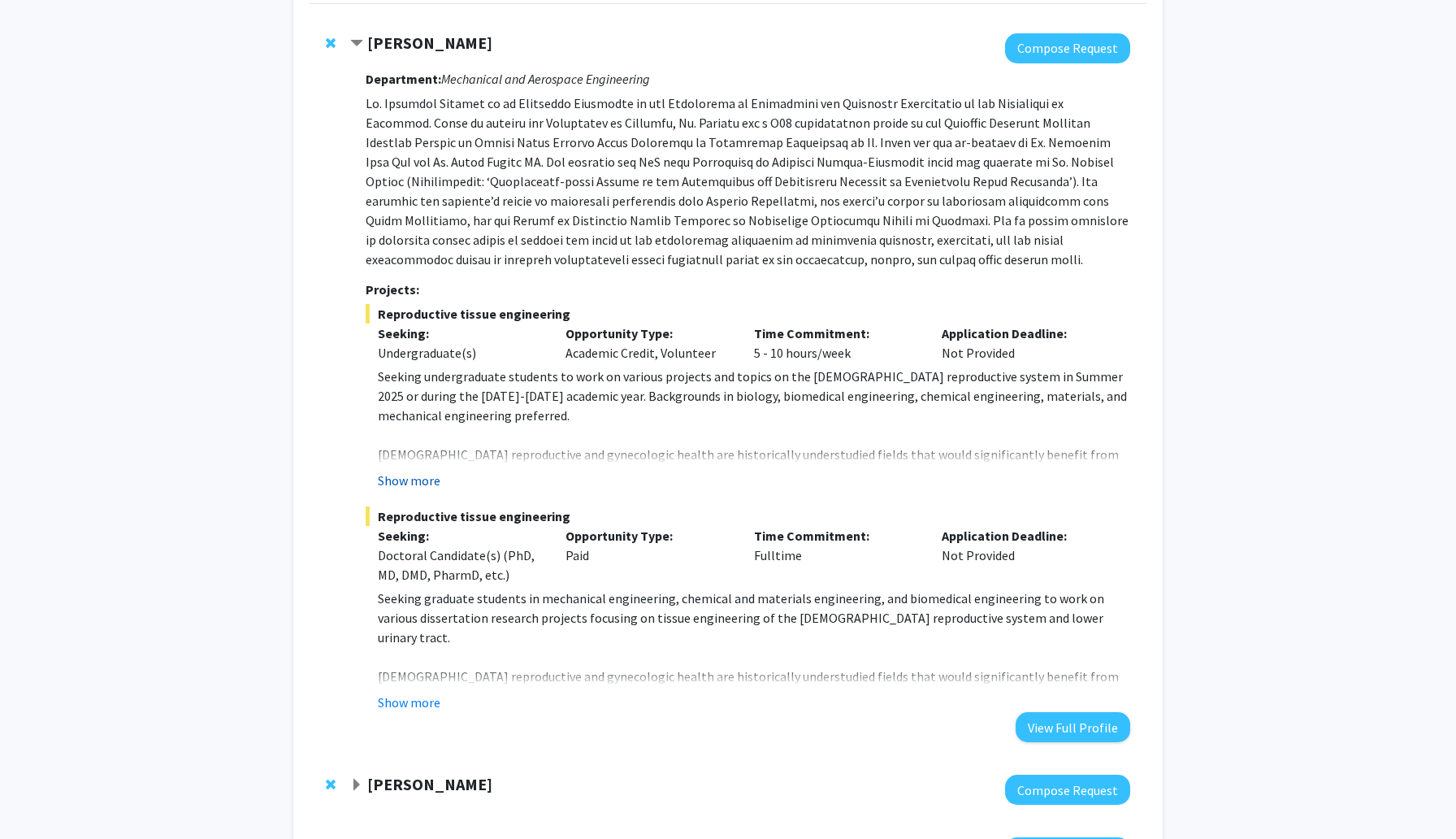
click at [405, 480] on button "Show more" at bounding box center [409, 480] width 62 height 20
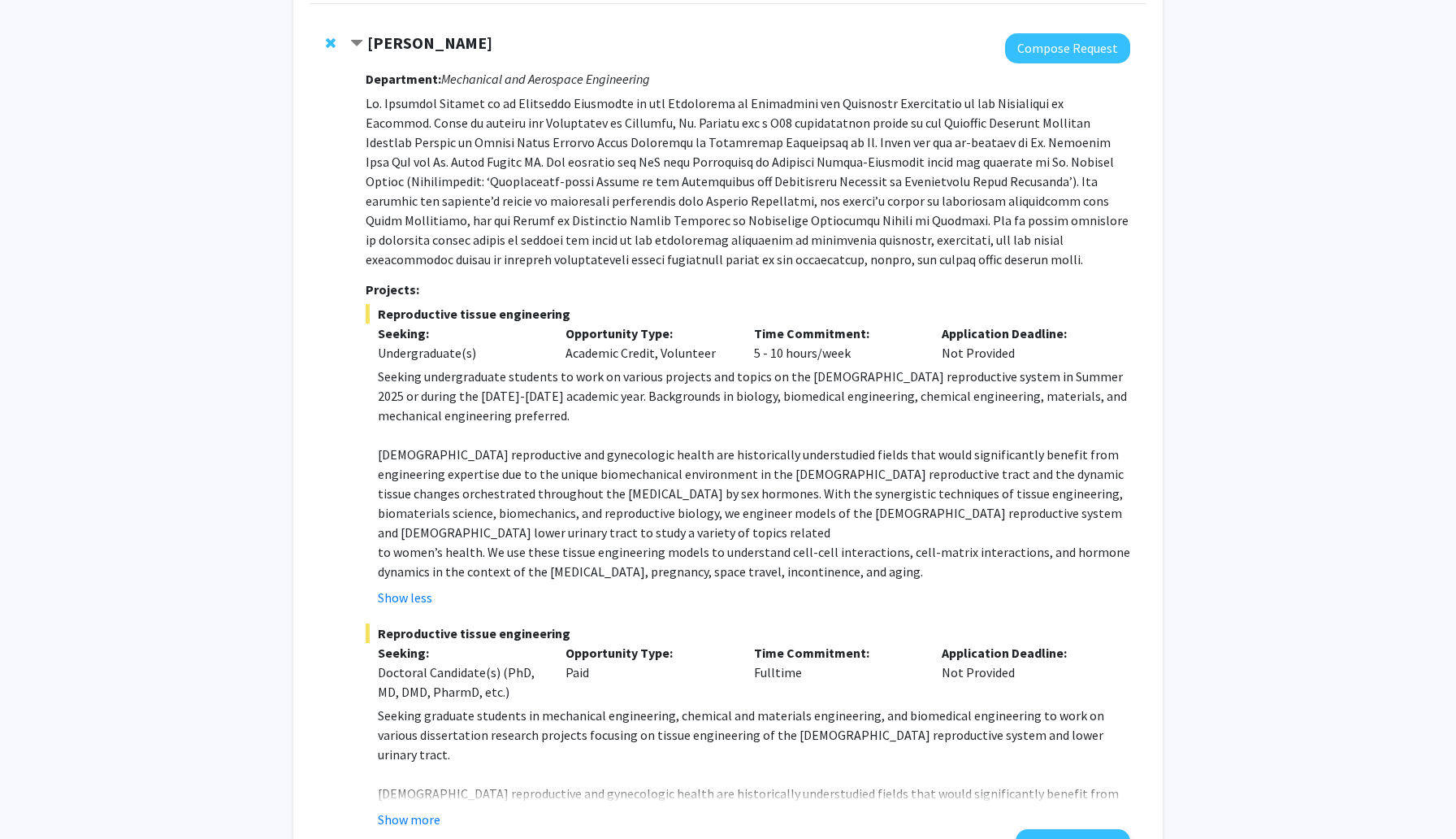
click at [1241, 271] on div "Bookmarks Bookmark the faculty/staff you are interested in working with to help…" at bounding box center [728, 475] width 1456 height 1157
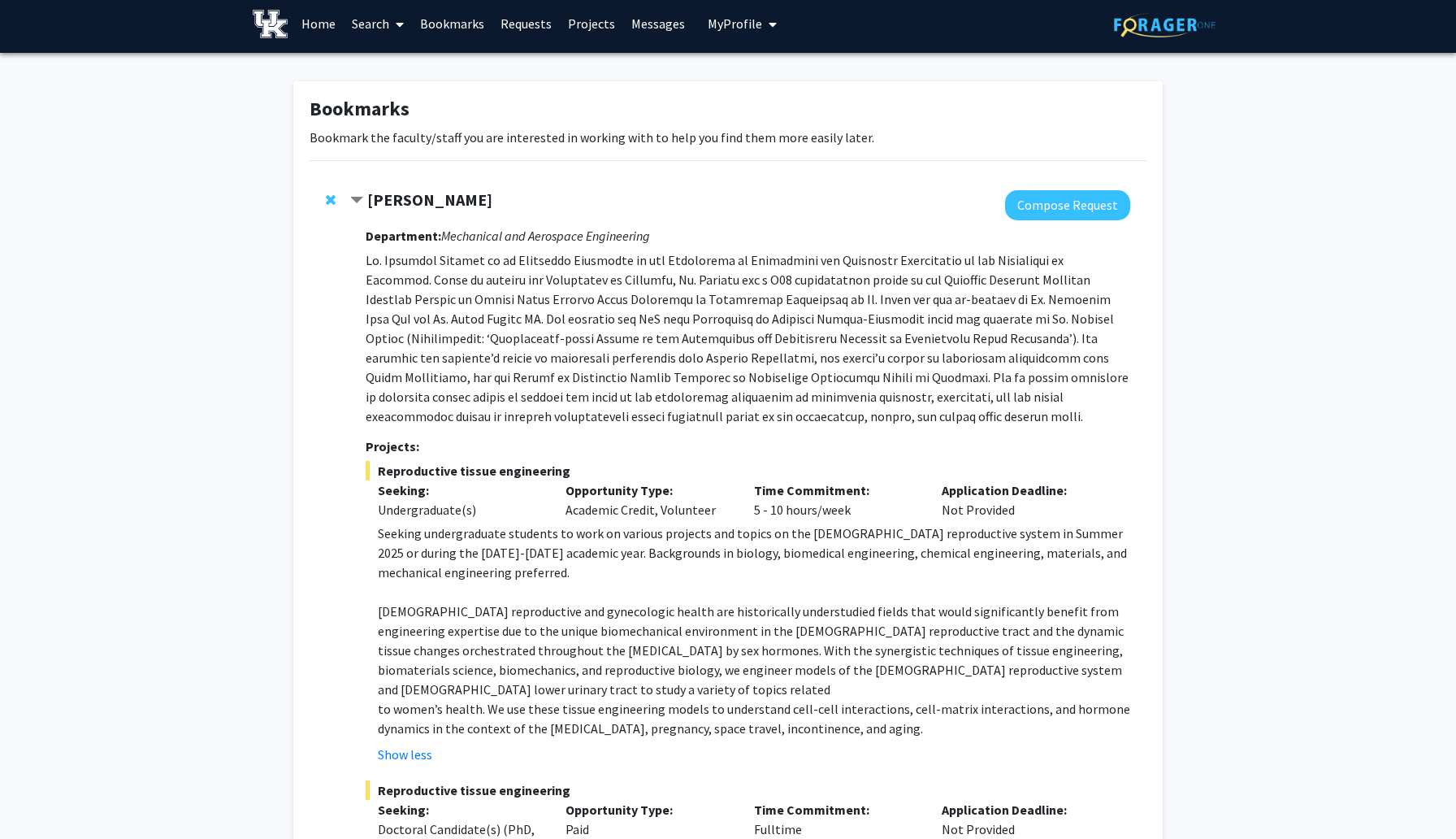
scroll to position [0, 0]
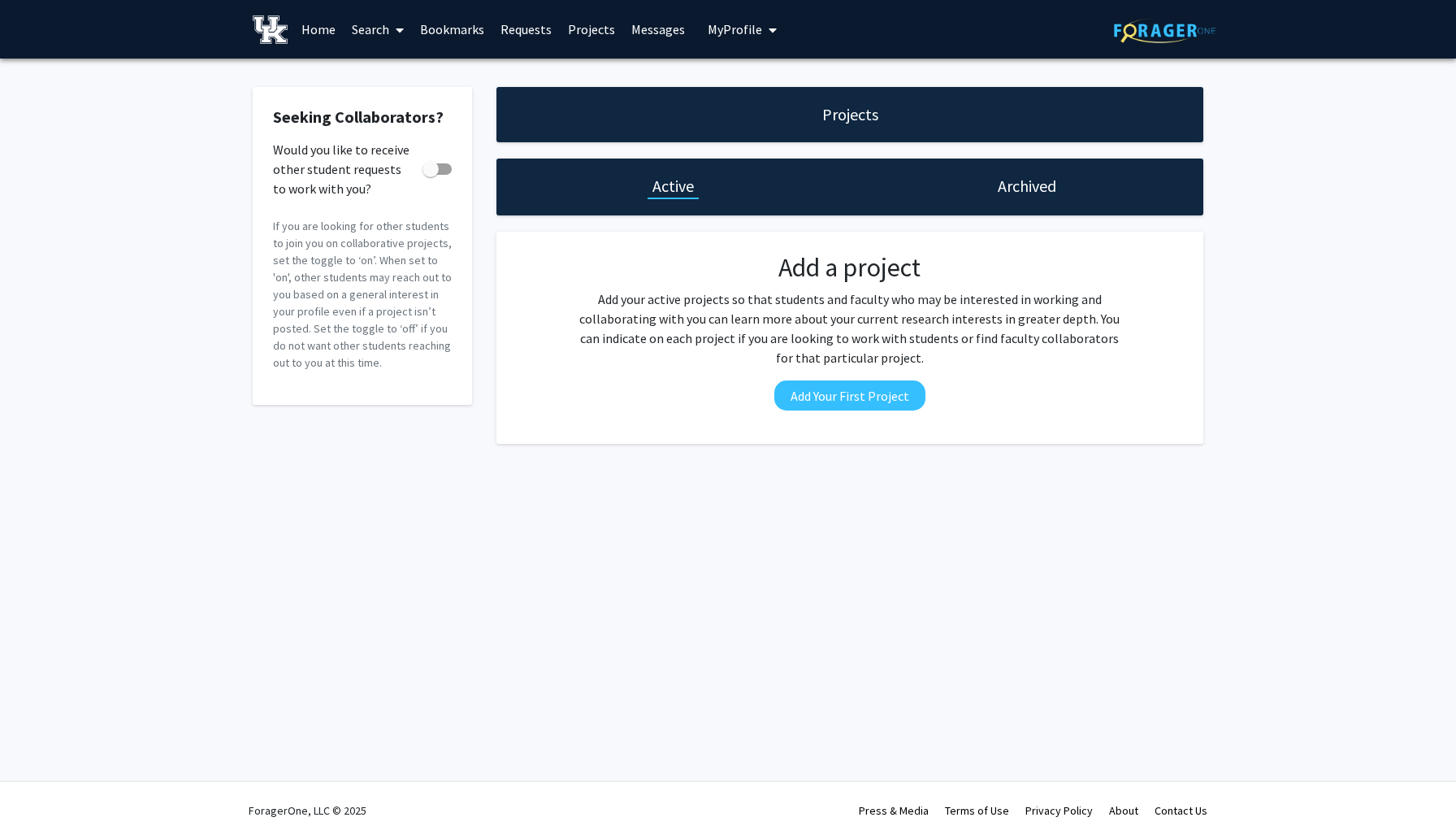
click at [458, 30] on link "Bookmarks" at bounding box center [452, 29] width 81 height 57
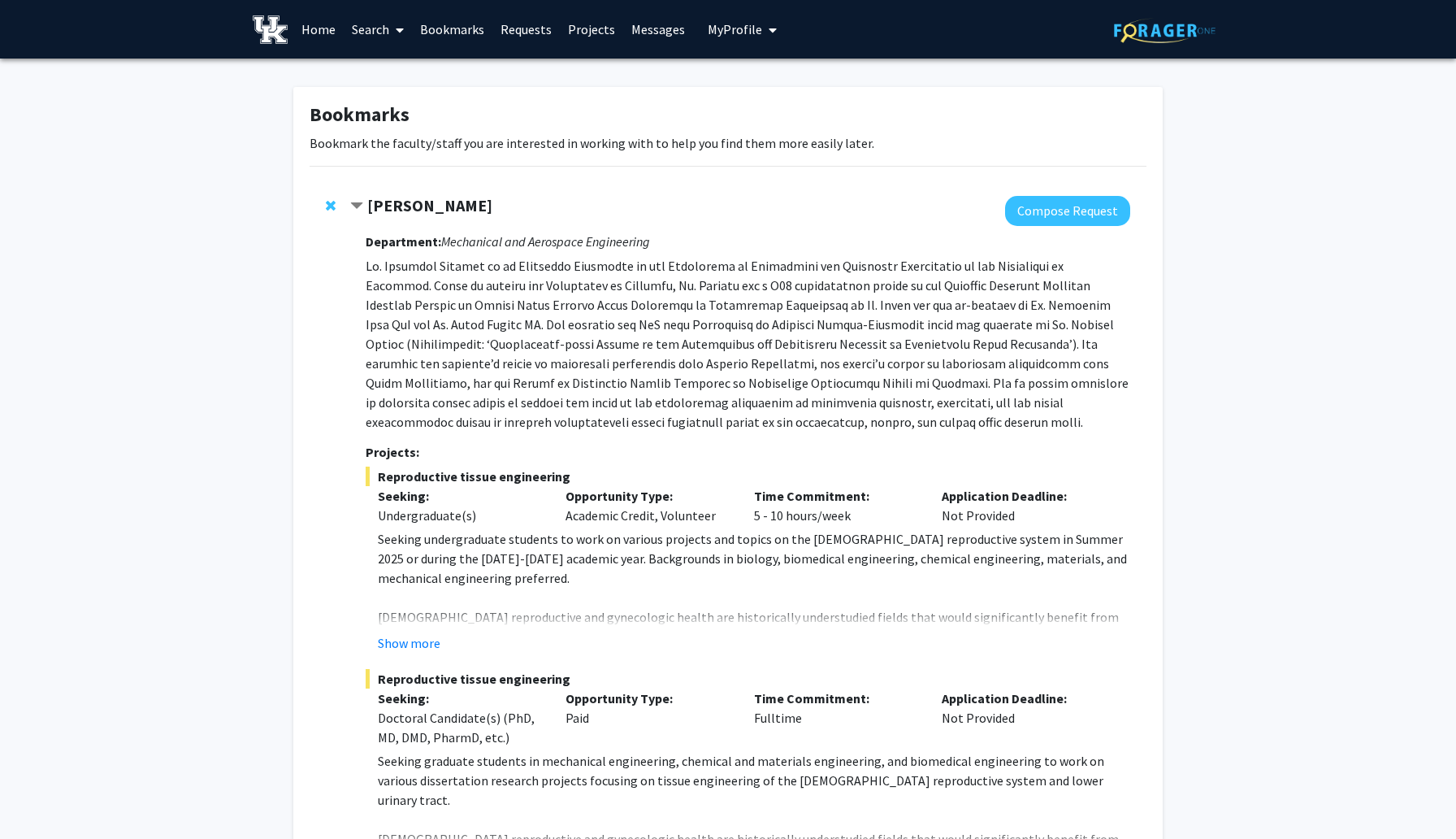
click at [1270, 313] on div "Bookmarks Bookmark the faculty/staff you are interested in working with to help…" at bounding box center [728, 578] width 1456 height 1041
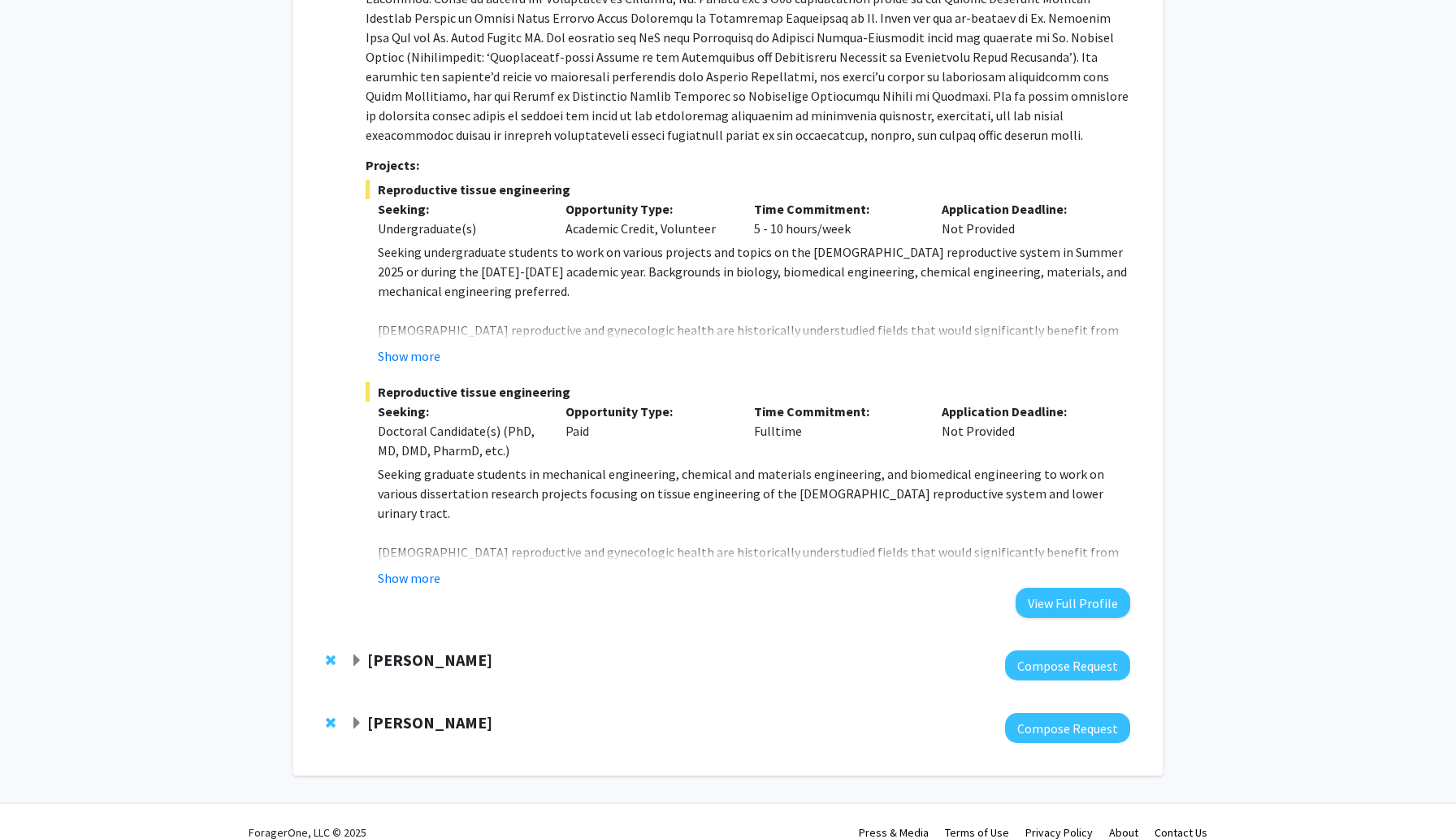
scroll to position [309, 0]
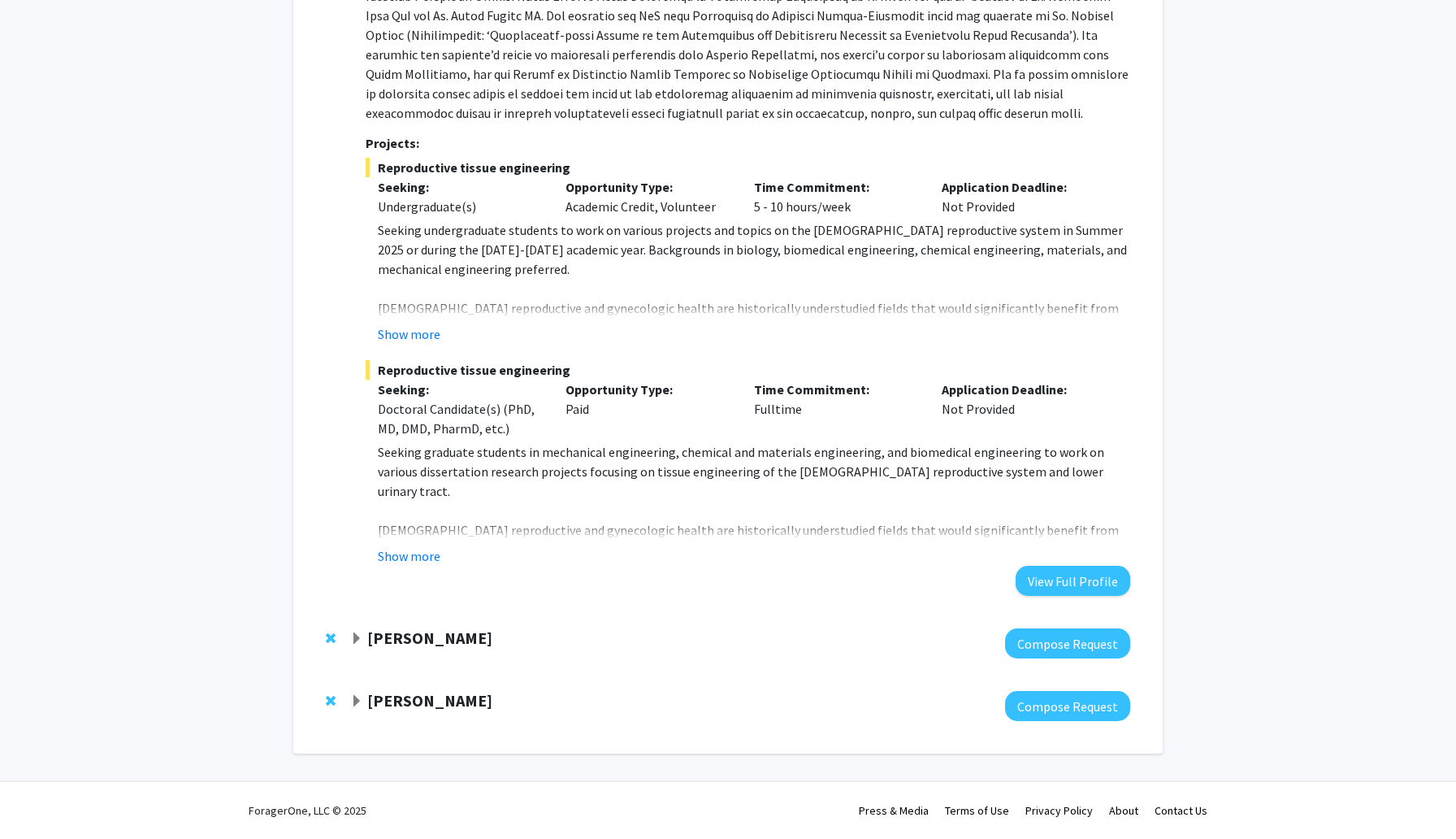
click at [452, 639] on strong "Corey Hawes" at bounding box center [430, 637] width 125 height 21
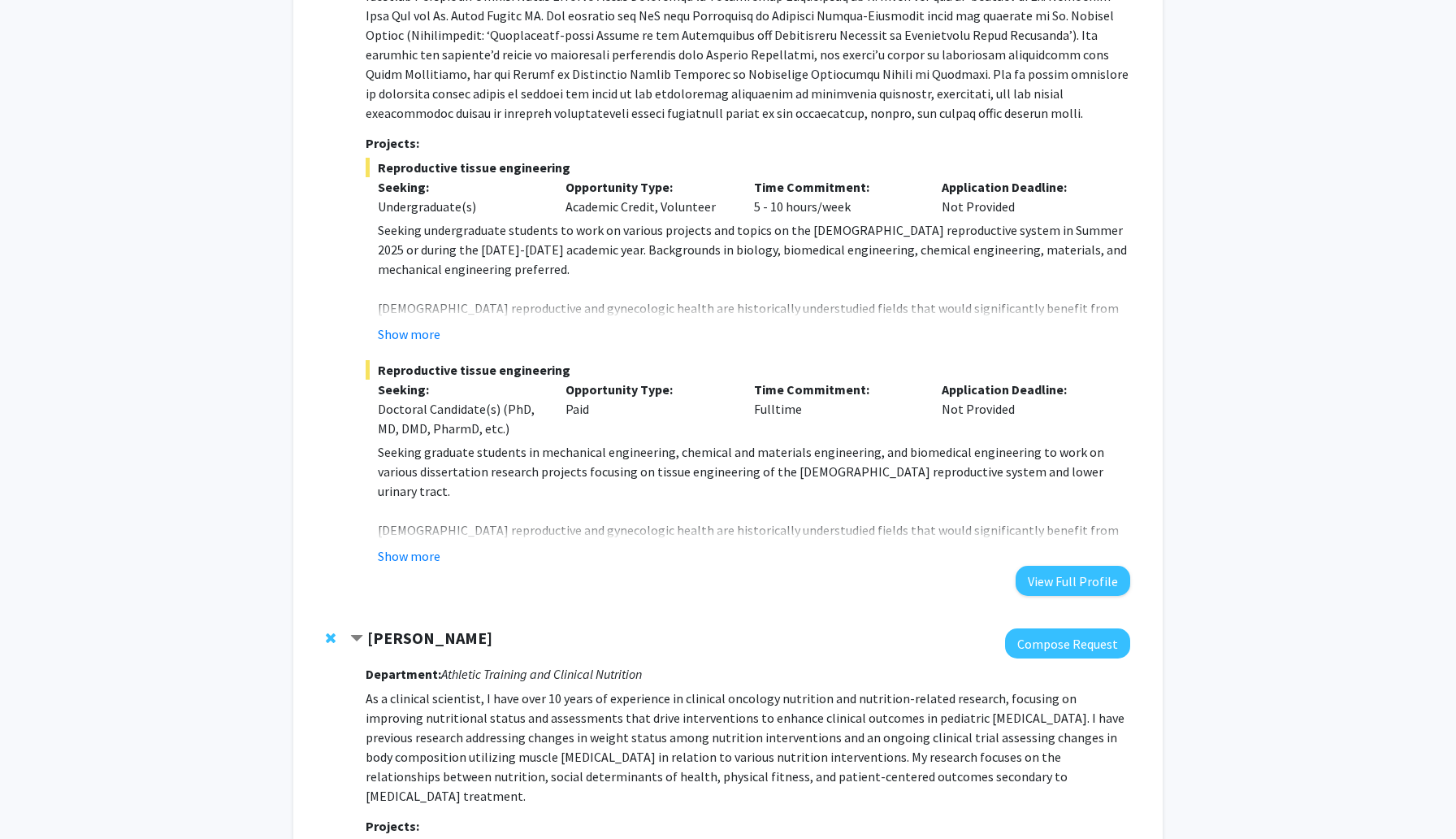
click at [1293, 617] on div "Bookmarks Bookmark the faculty/staff you are interested in working with to help…" at bounding box center [728, 594] width 1456 height 1689
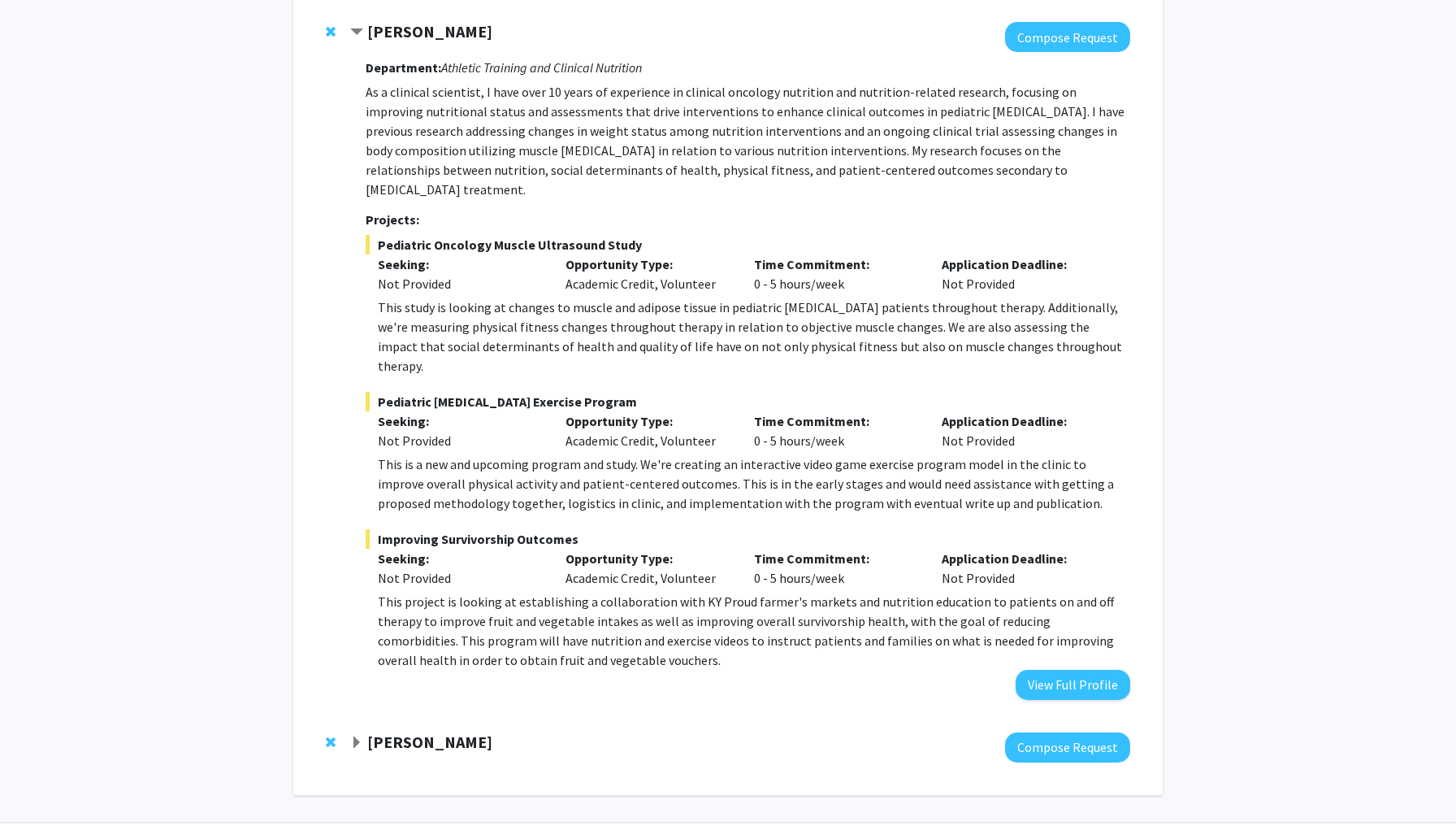
scroll to position [917, 0]
click at [406, 730] on strong "Leslie Woltenberg" at bounding box center [430, 739] width 125 height 21
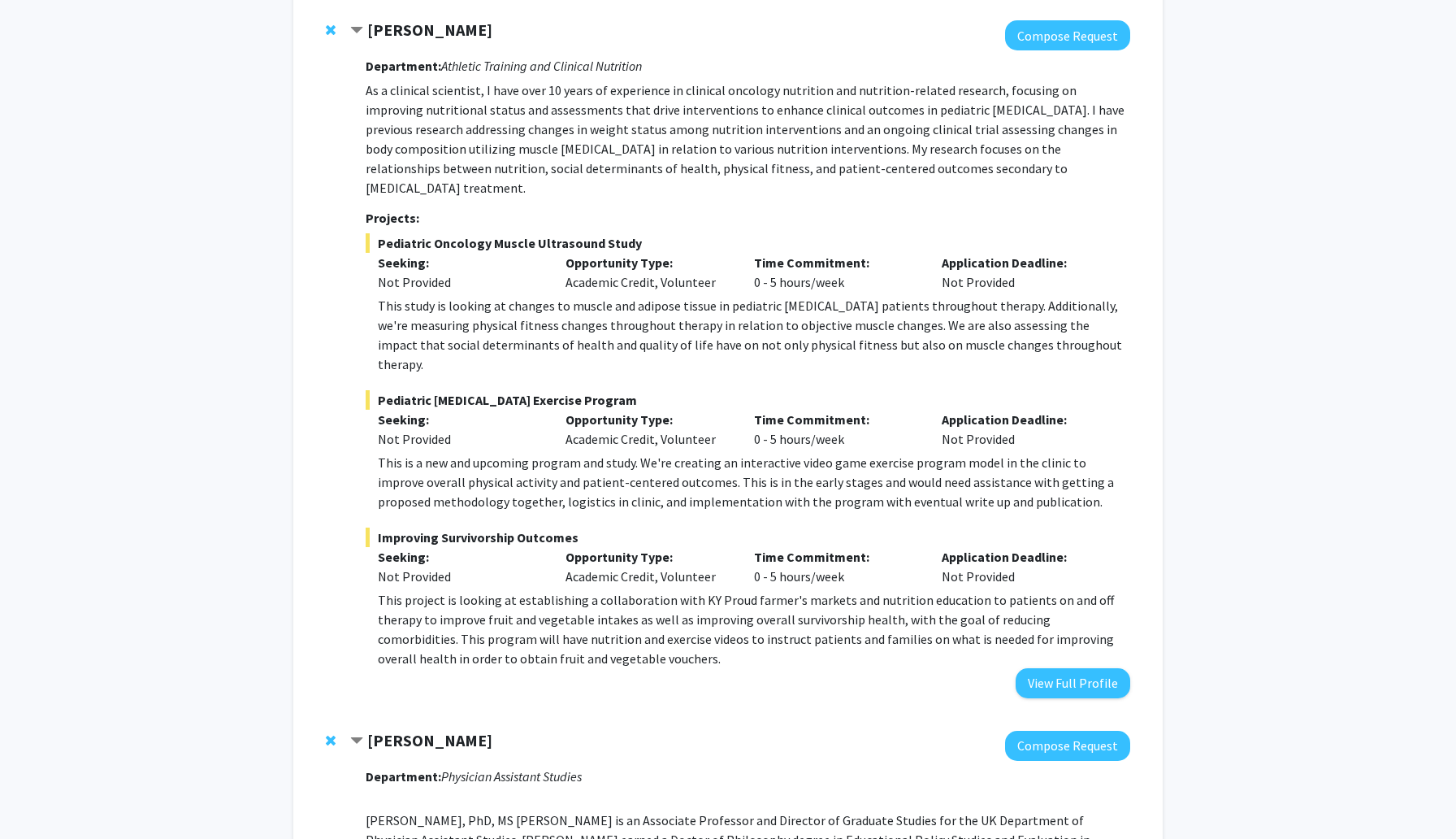
click at [1300, 632] on div "Bookmarks Bookmark the faculty/staff you are interested in working with to help…" at bounding box center [728, 442] width 1456 height 2601
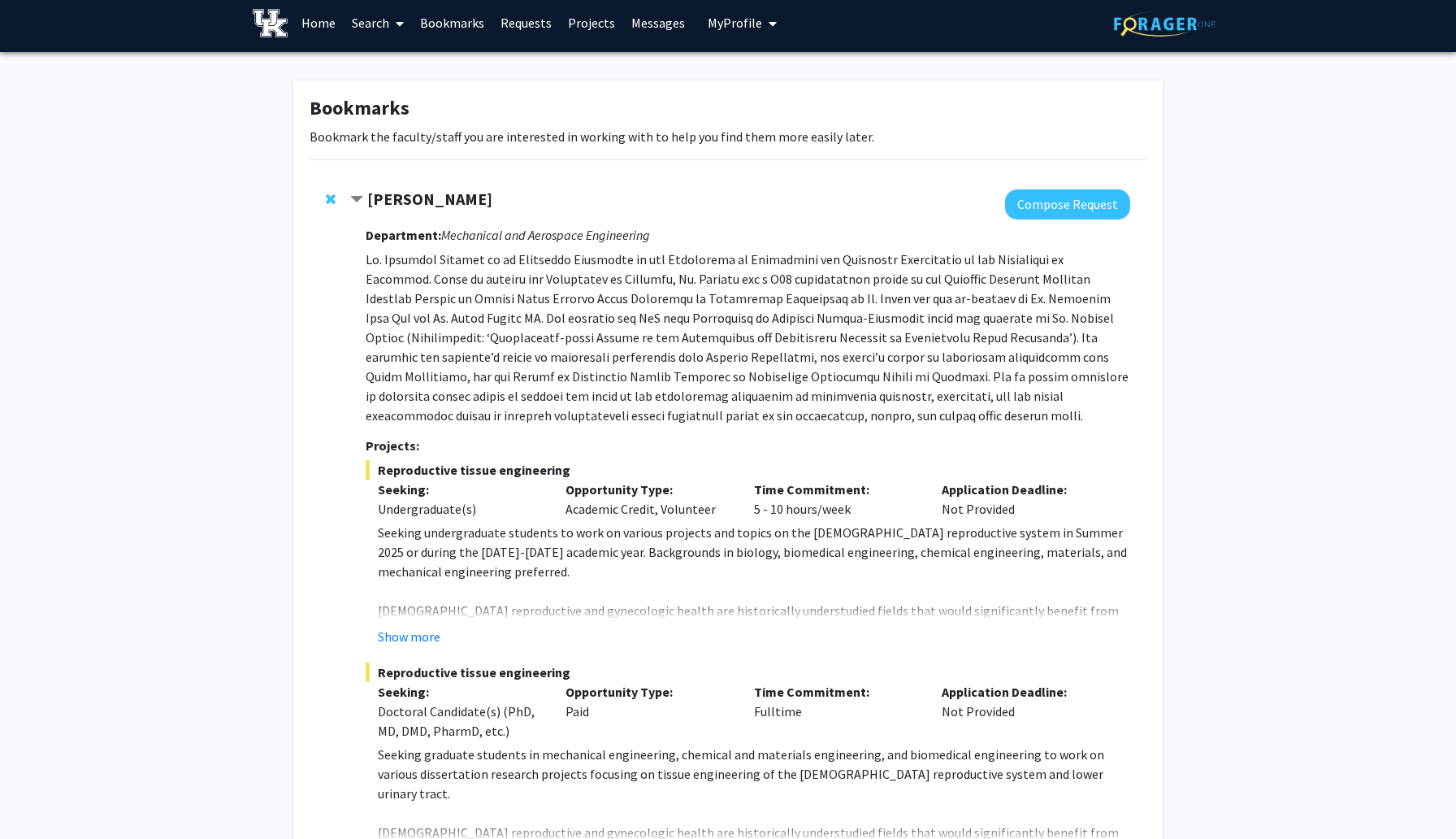
scroll to position [39, 0]
